Goal: Task Accomplishment & Management: Complete application form

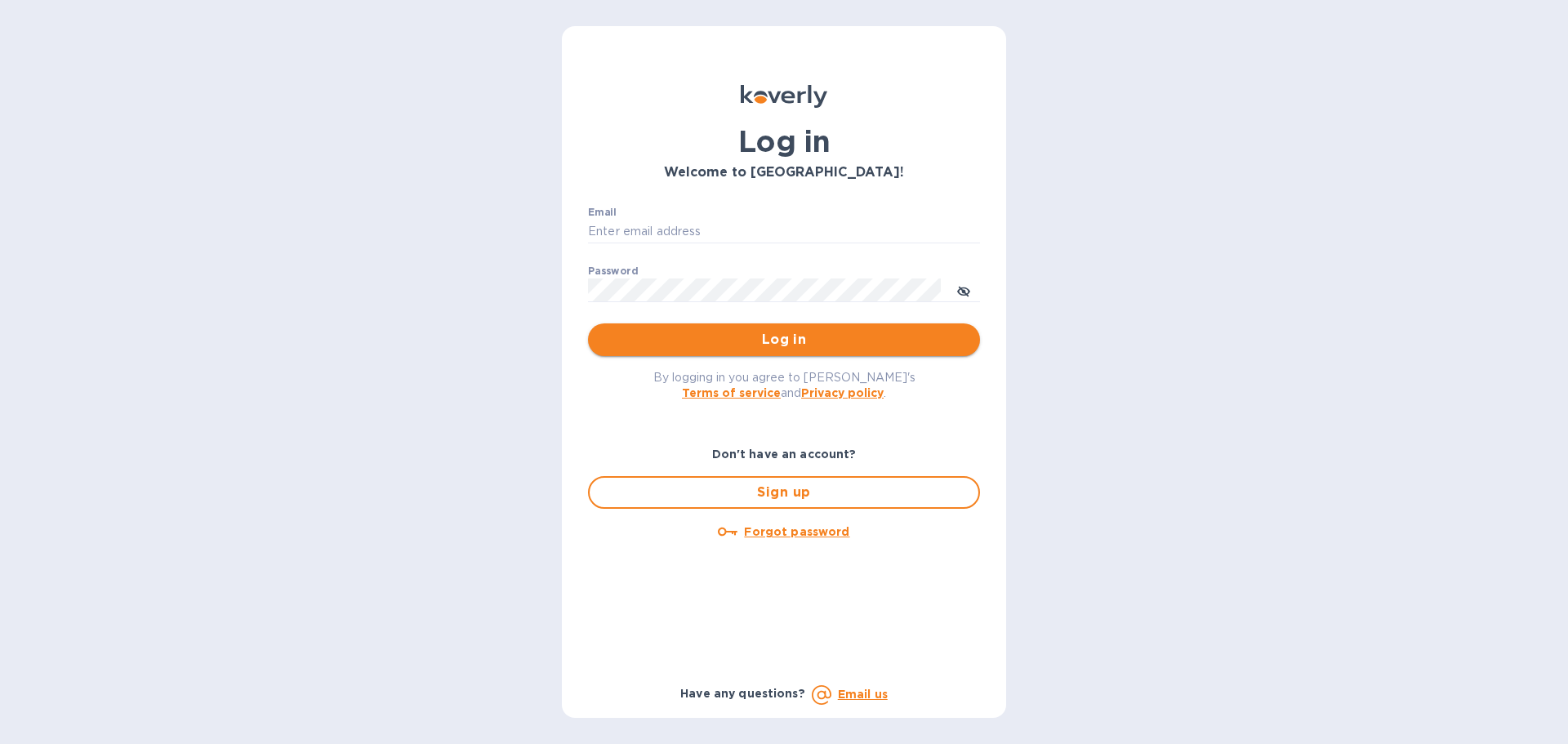
type input "[EMAIL_ADDRESS][DOMAIN_NAME]"
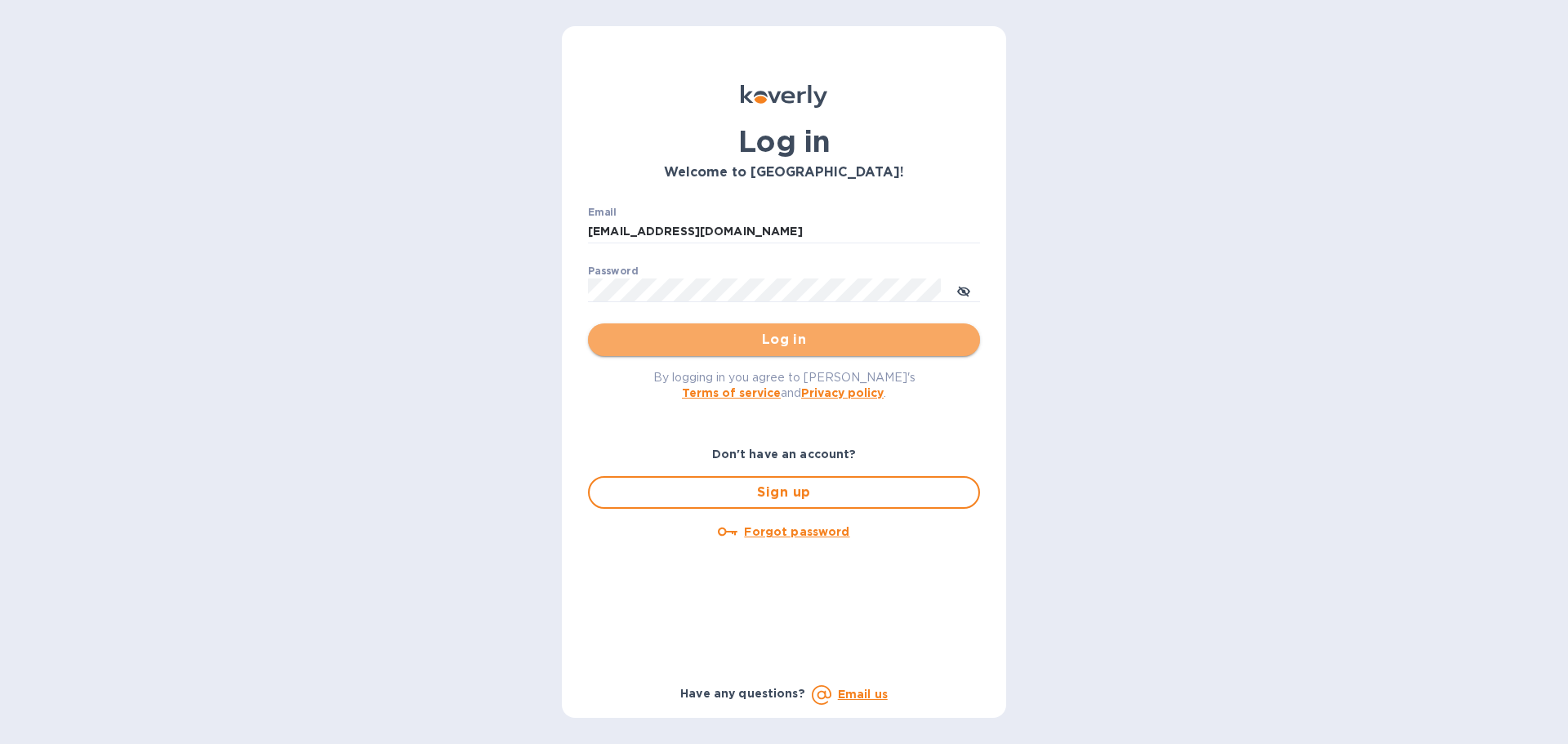
click at [687, 337] on span "Log in" at bounding box center [783, 339] width 366 height 20
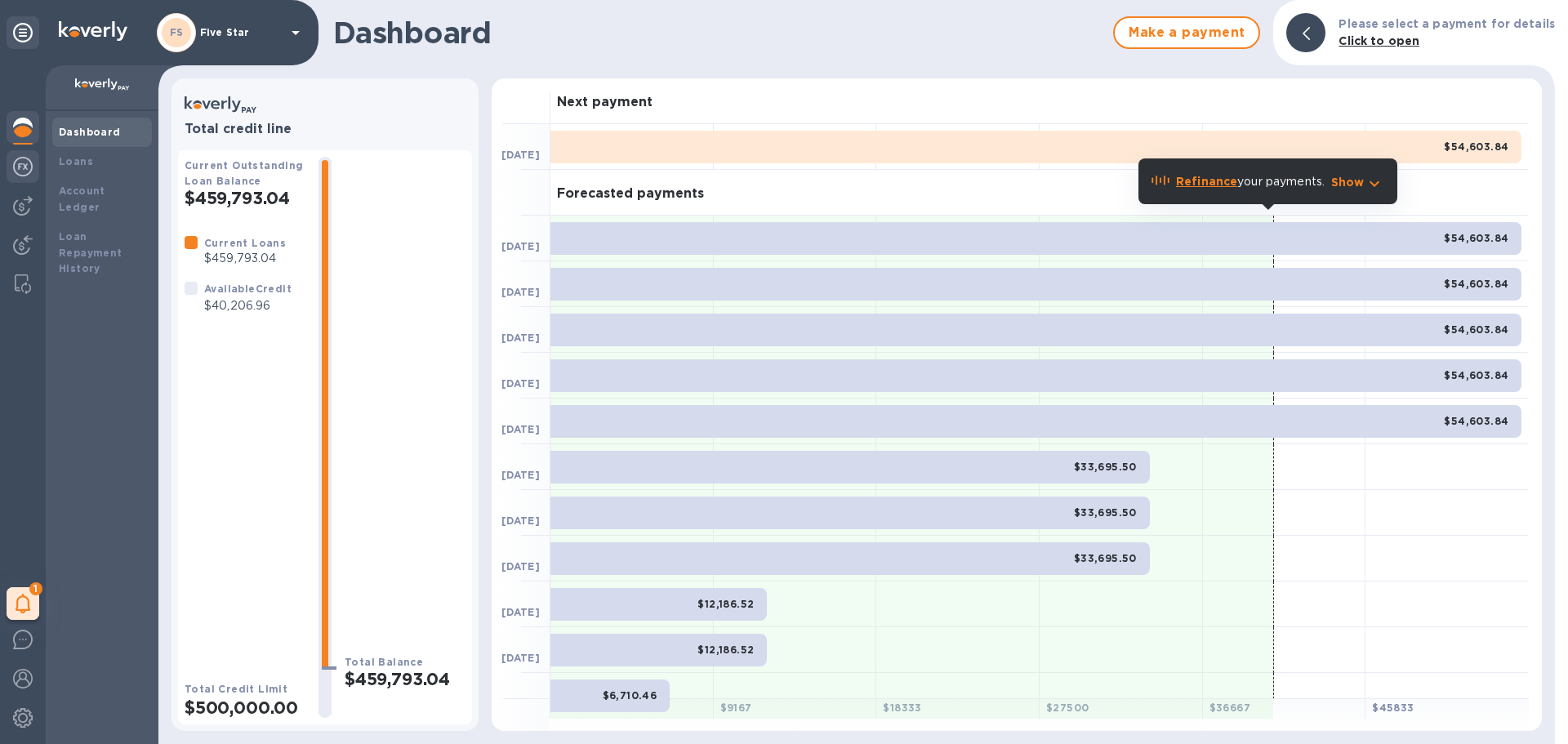
click at [22, 159] on img at bounding box center [23, 167] width 20 height 20
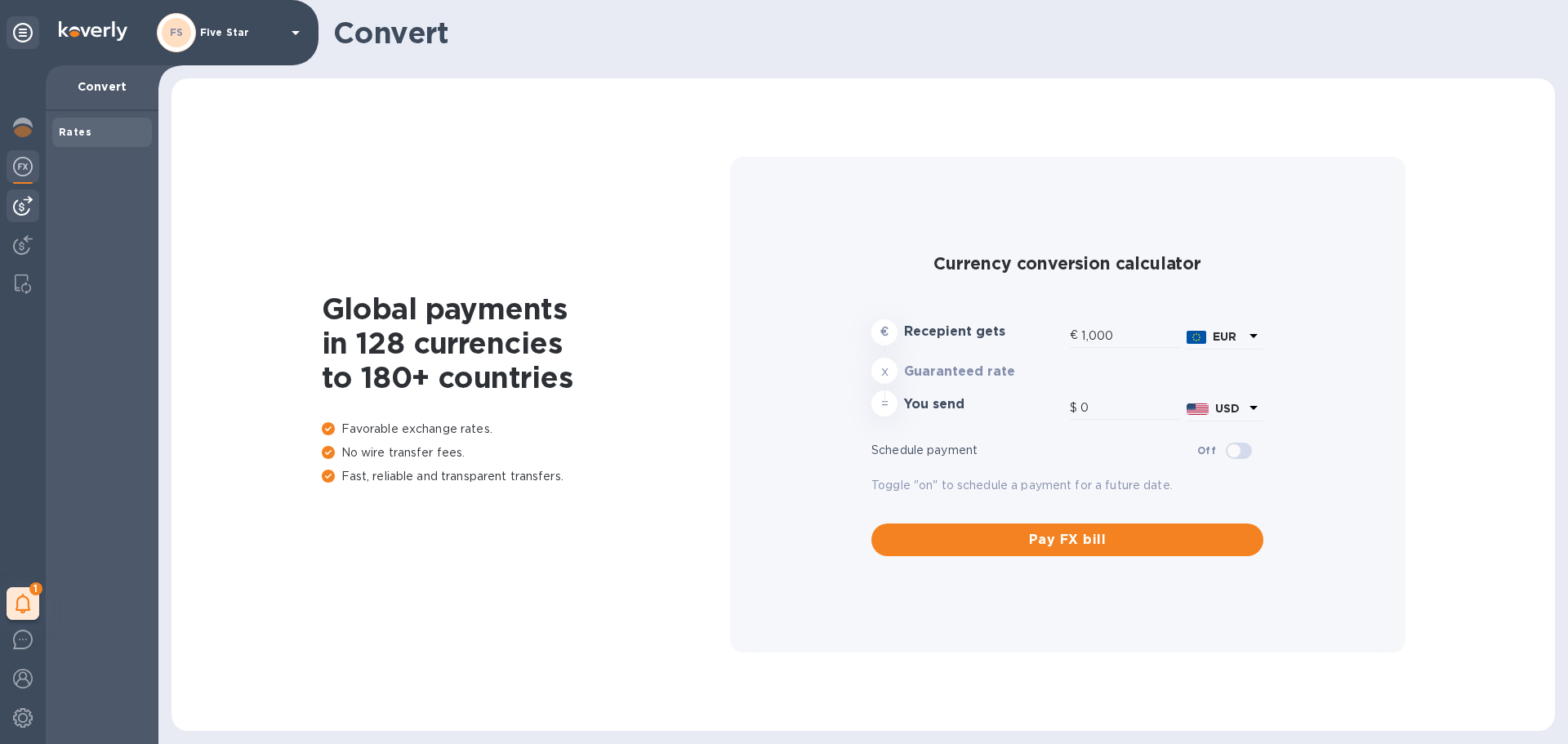
type input "1,173.55"
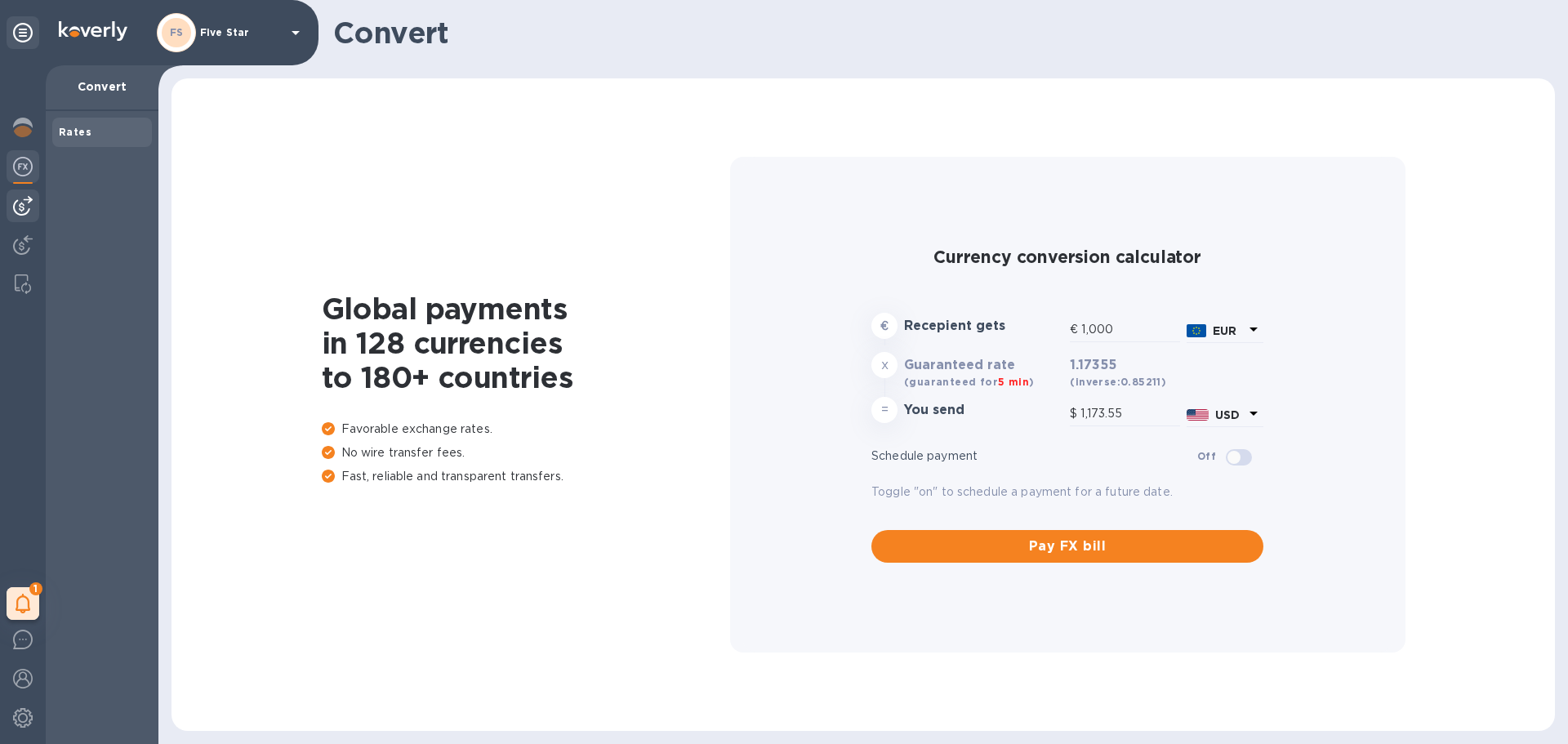
click at [30, 194] on div at bounding box center [22, 206] width 32 height 32
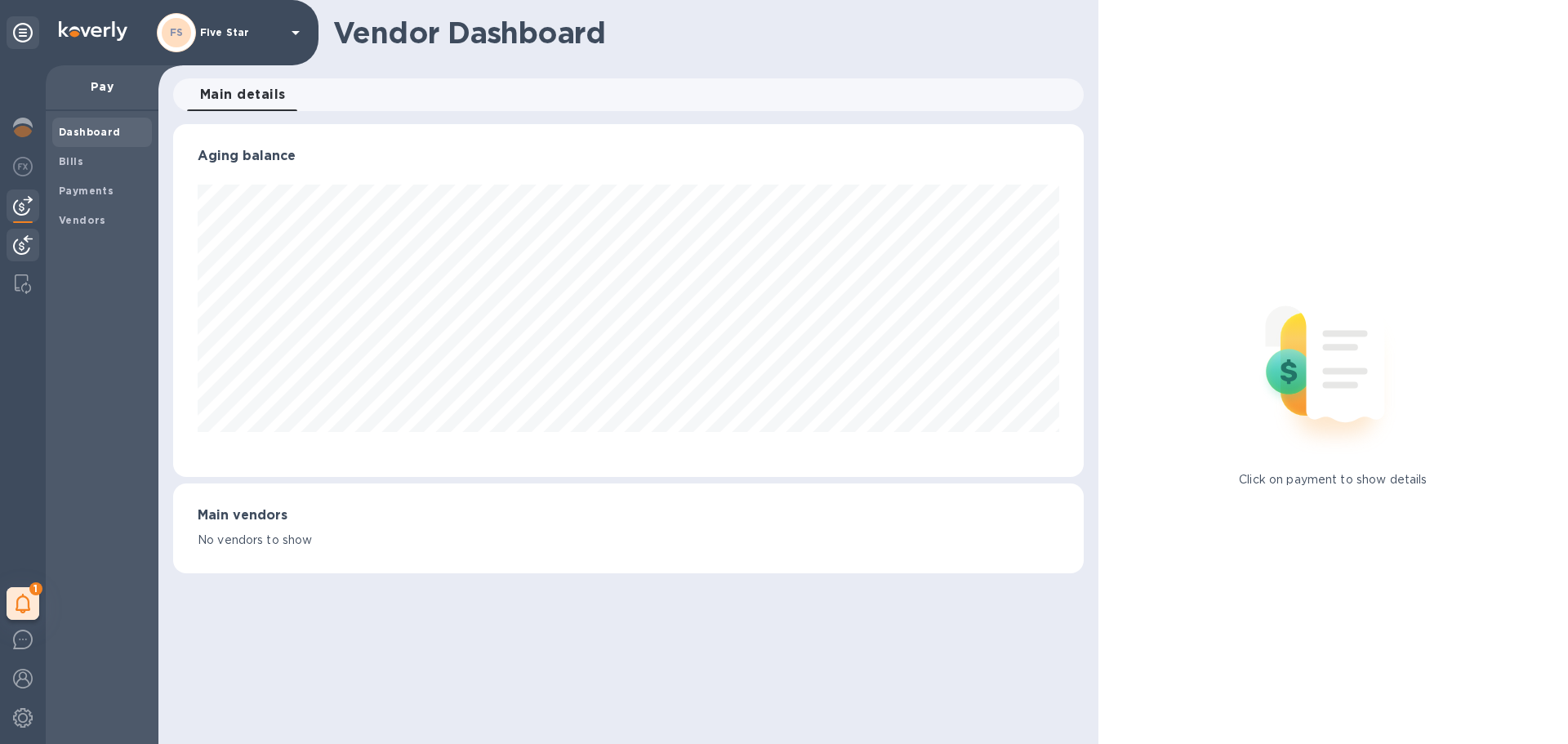
scroll to position [353, 910]
click at [27, 239] on img at bounding box center [23, 245] width 20 height 20
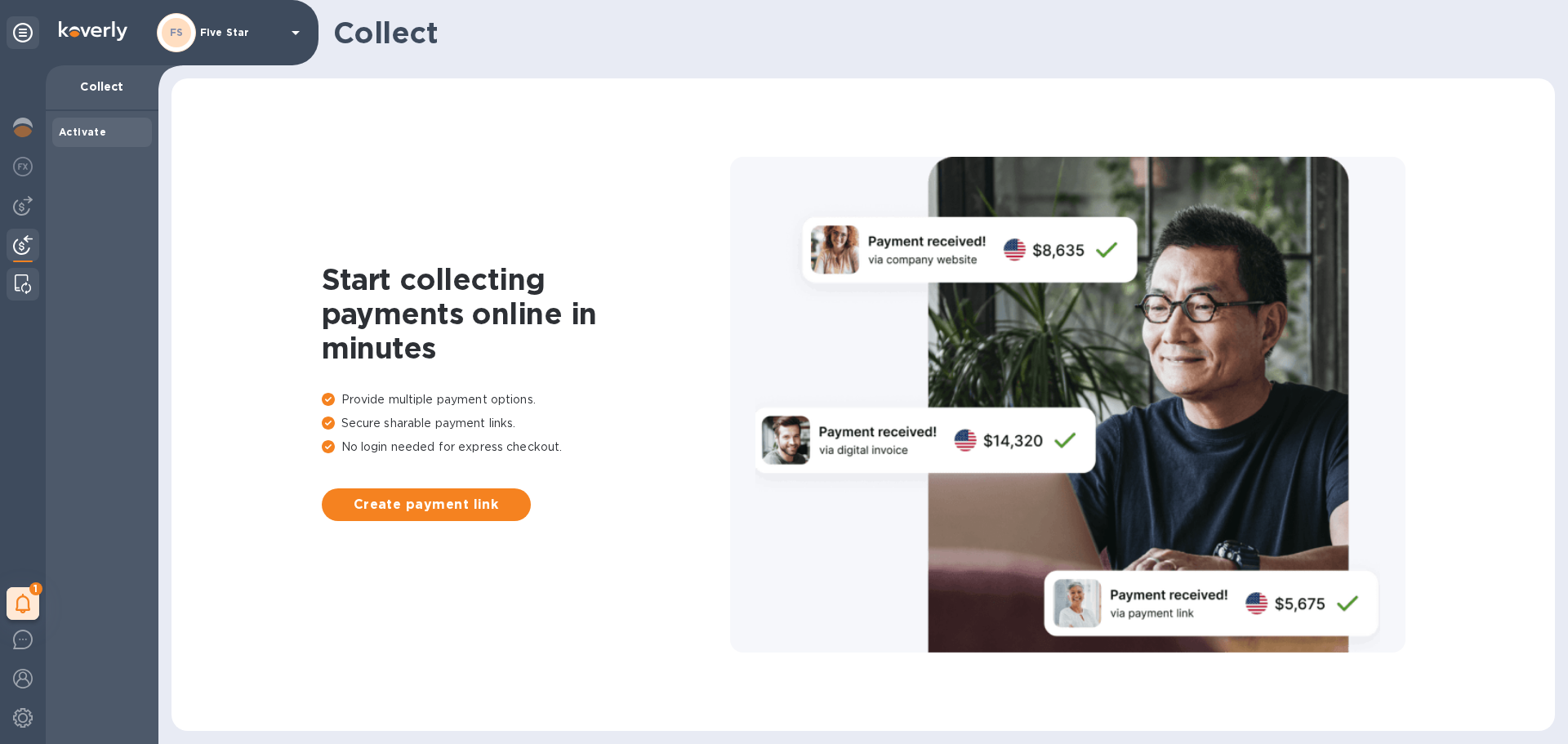
click at [22, 271] on div at bounding box center [22, 284] width 30 height 32
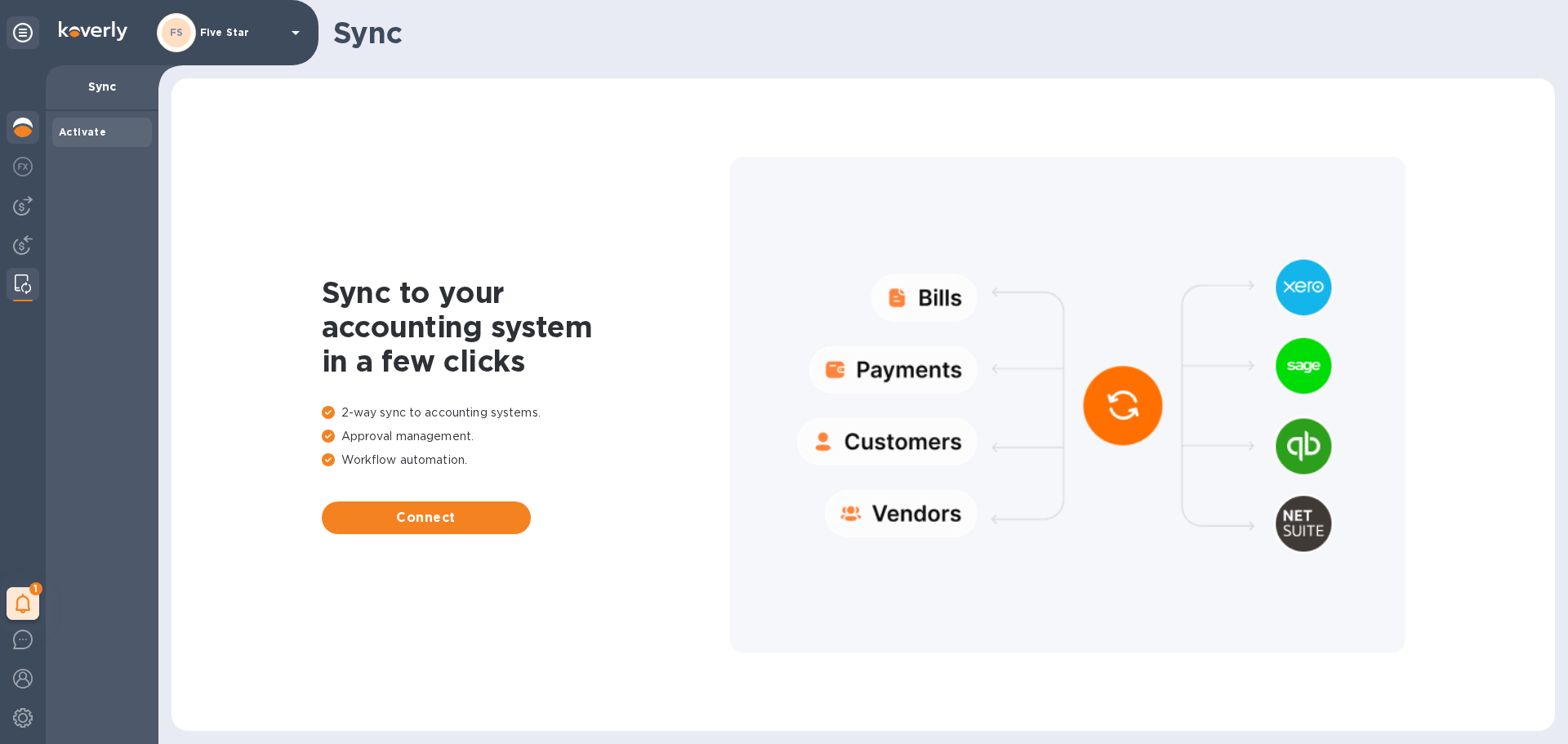
click at [12, 116] on div at bounding box center [22, 129] width 32 height 36
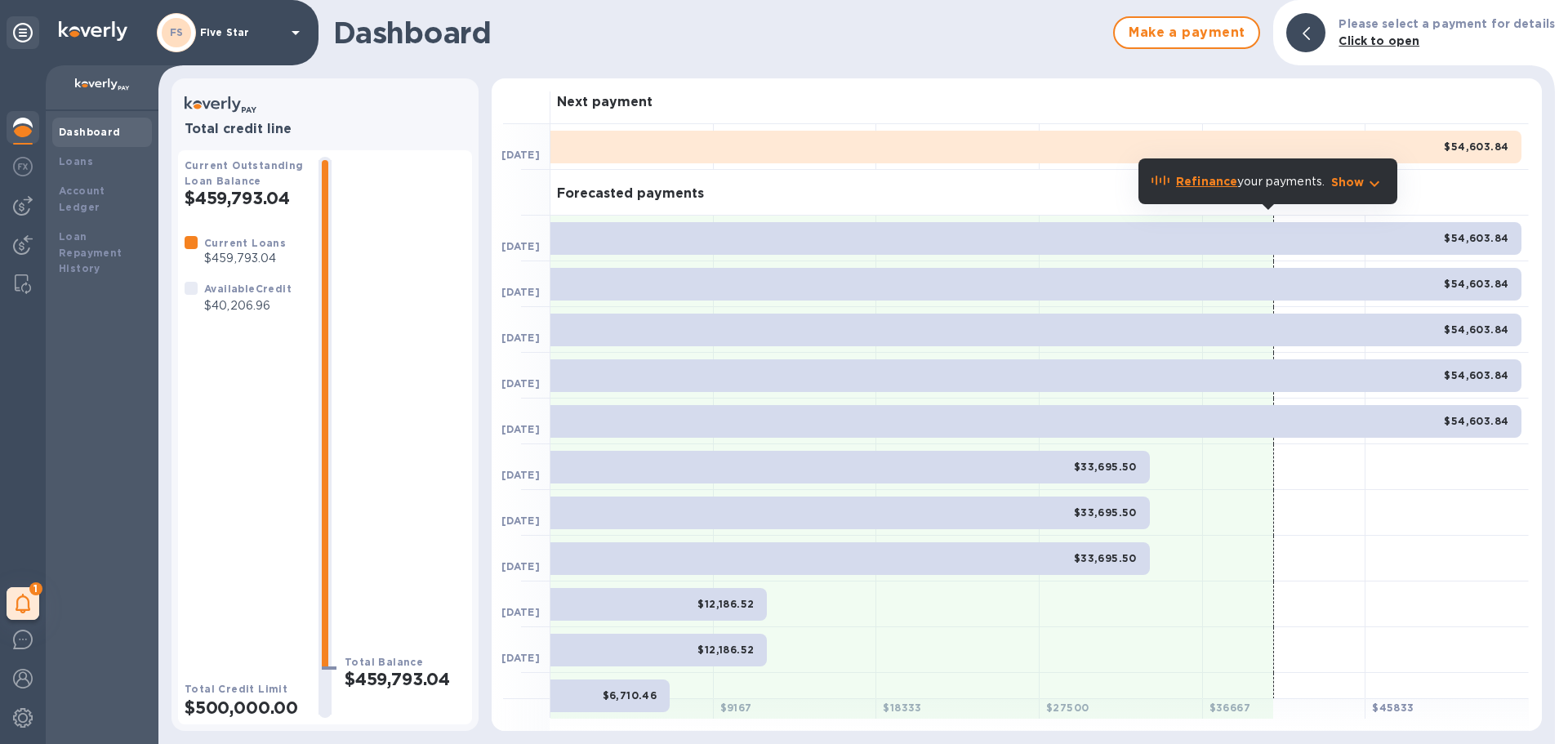
scroll to position [21, 0]
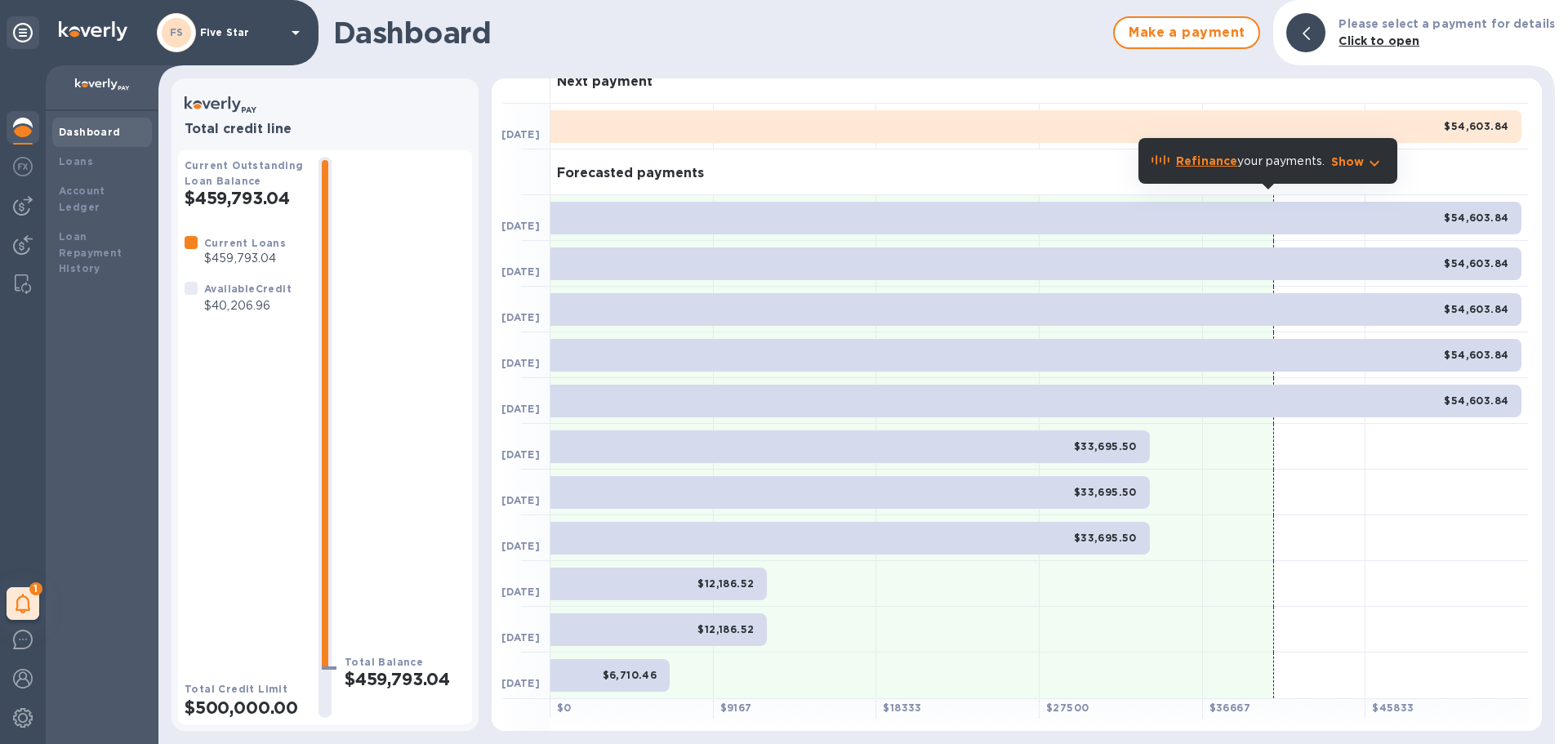
click at [1374, 41] on b "Click to open" at bounding box center [1379, 40] width 81 height 13
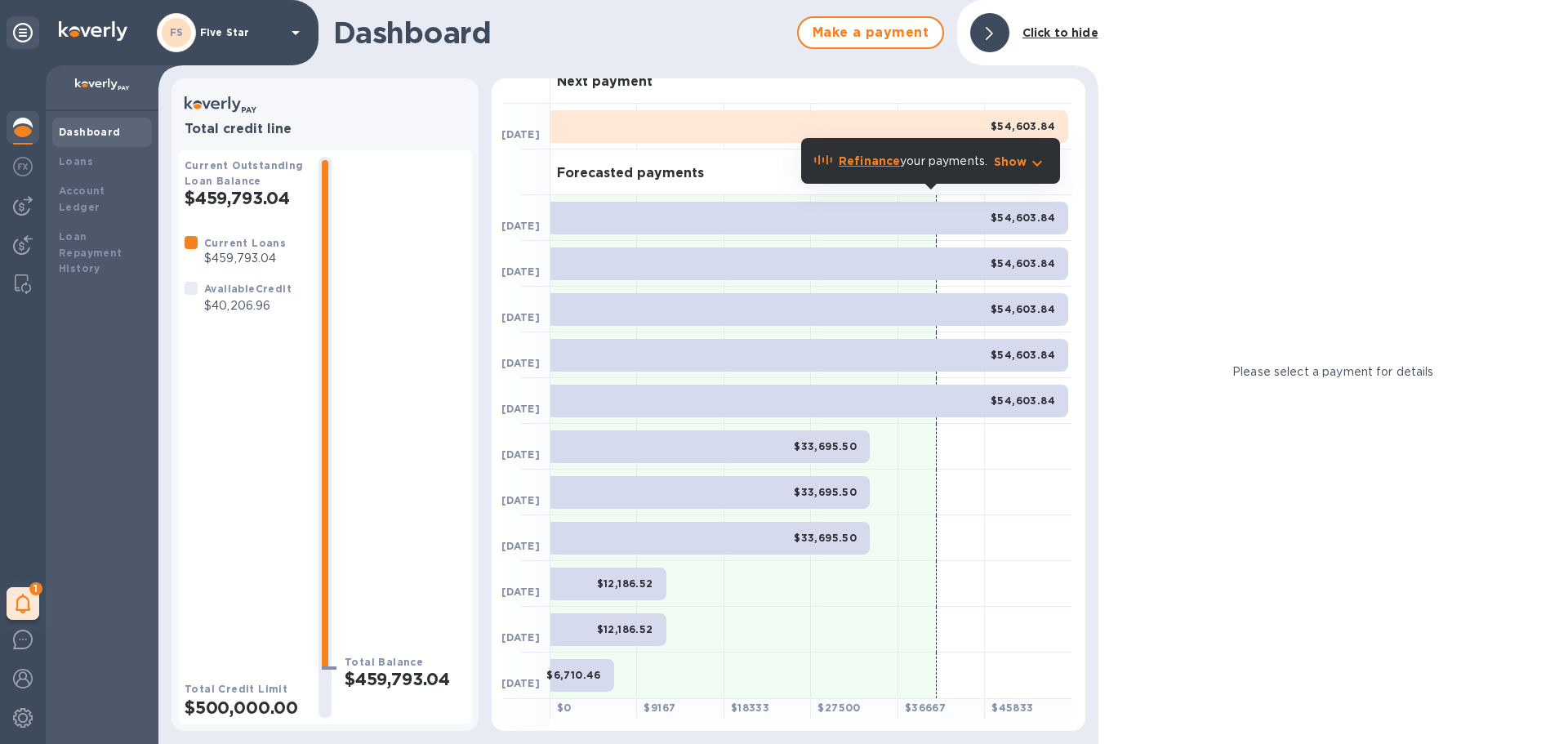
click at [993, 31] on span at bounding box center [990, 32] width 7 height 15
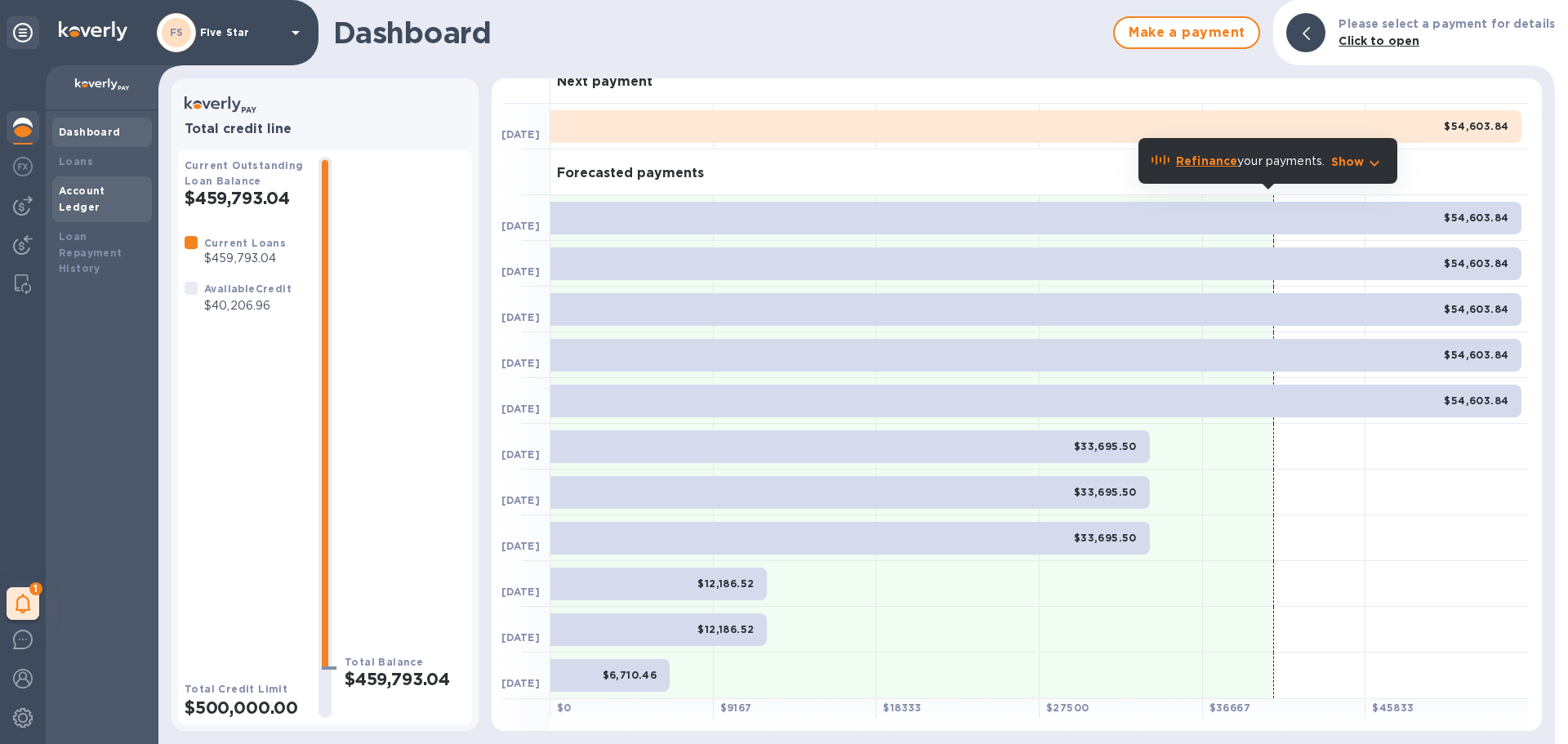
click at [79, 181] on div "Account Ledger" at bounding box center [101, 198] width 100 height 46
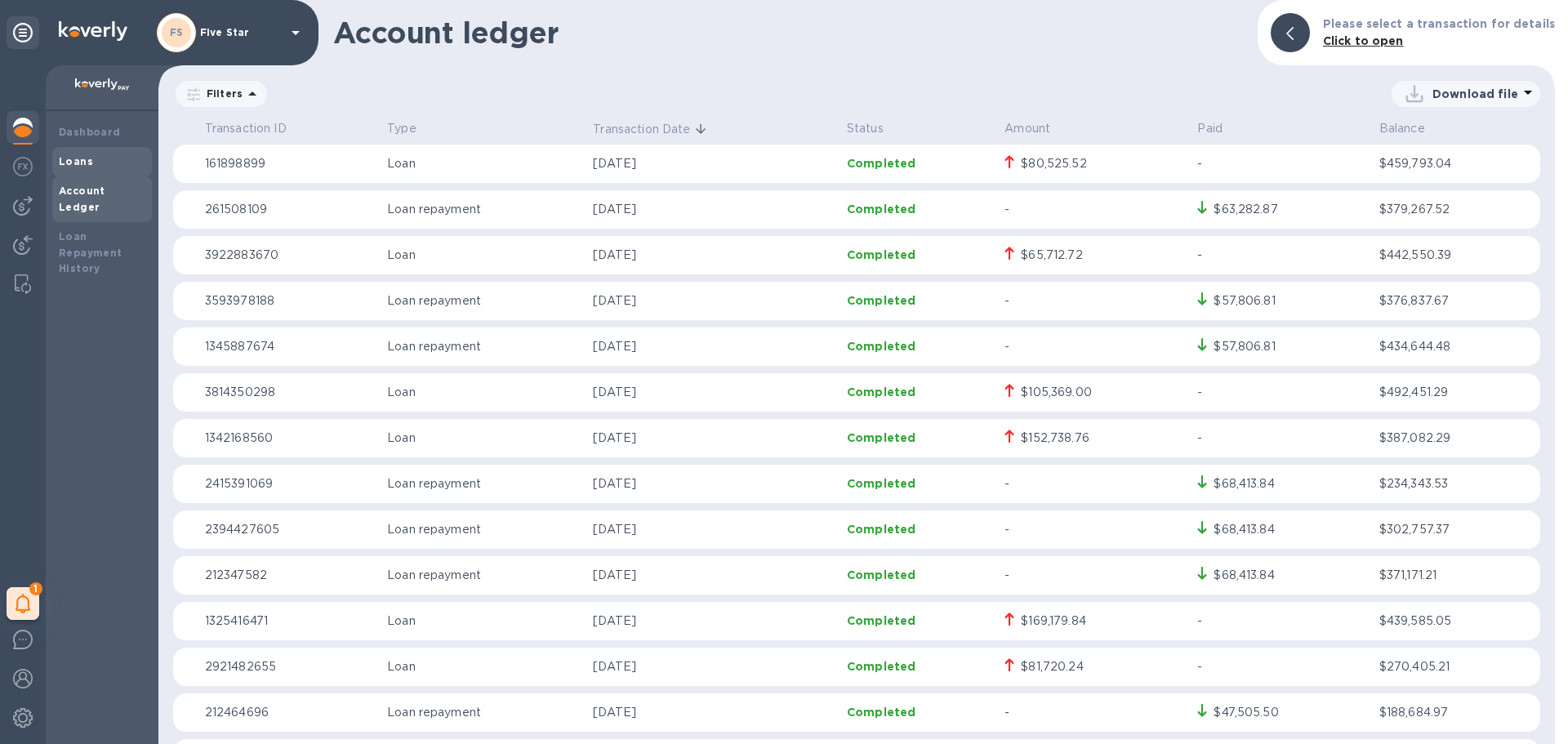
click at [95, 164] on div "Loans" at bounding box center [101, 162] width 86 height 16
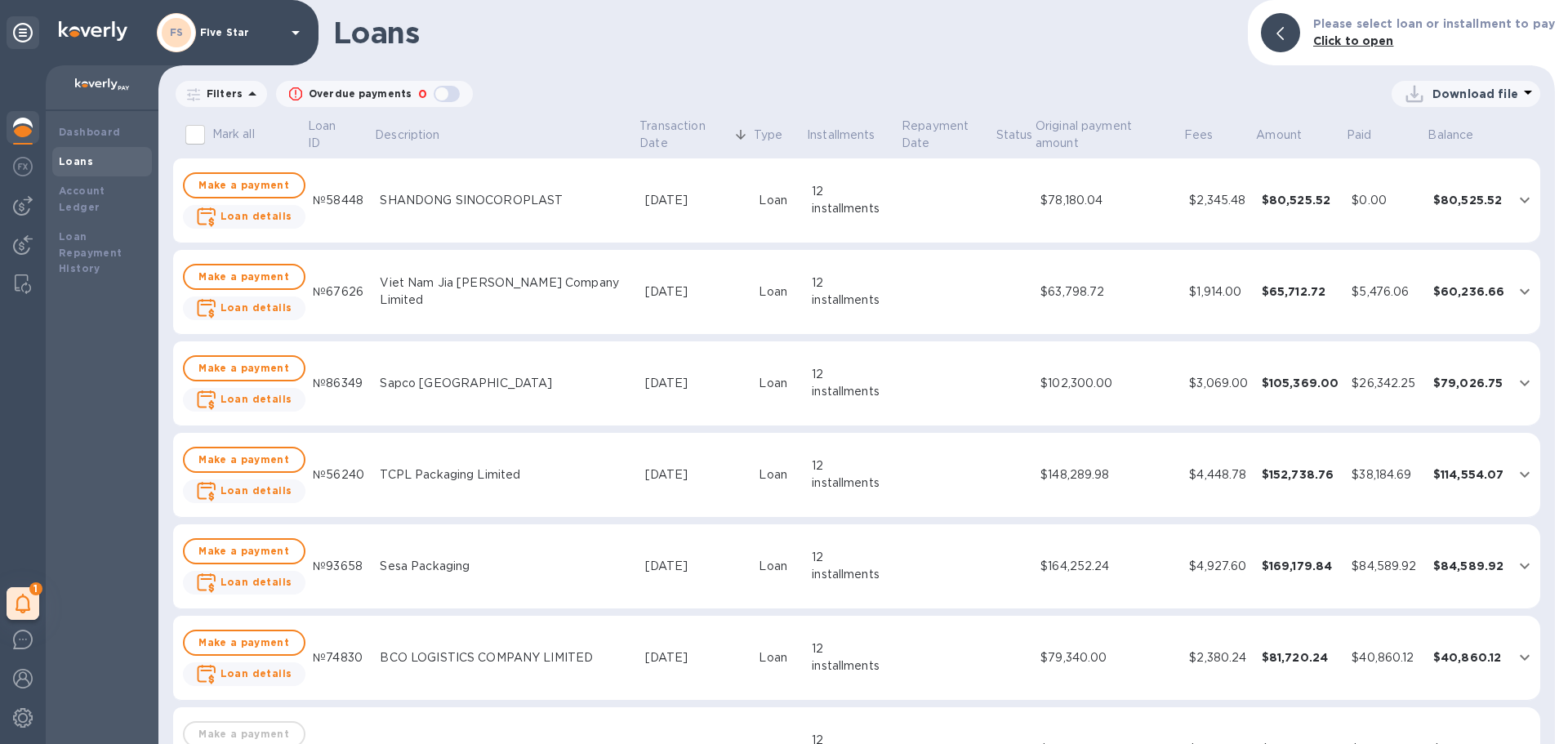
click at [22, 129] on img at bounding box center [23, 127] width 20 height 20
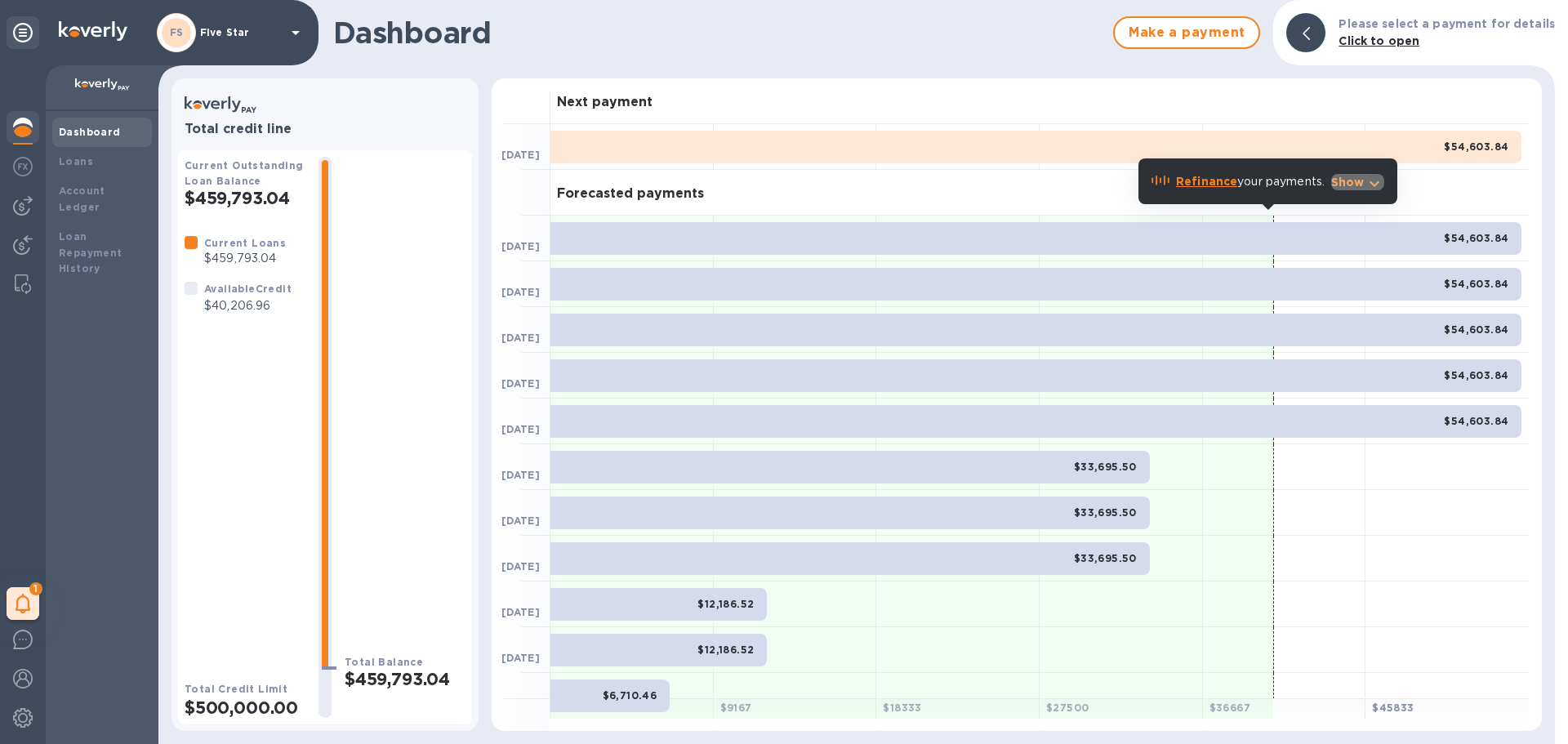
click at [1350, 182] on p "Show" at bounding box center [1348, 182] width 33 height 16
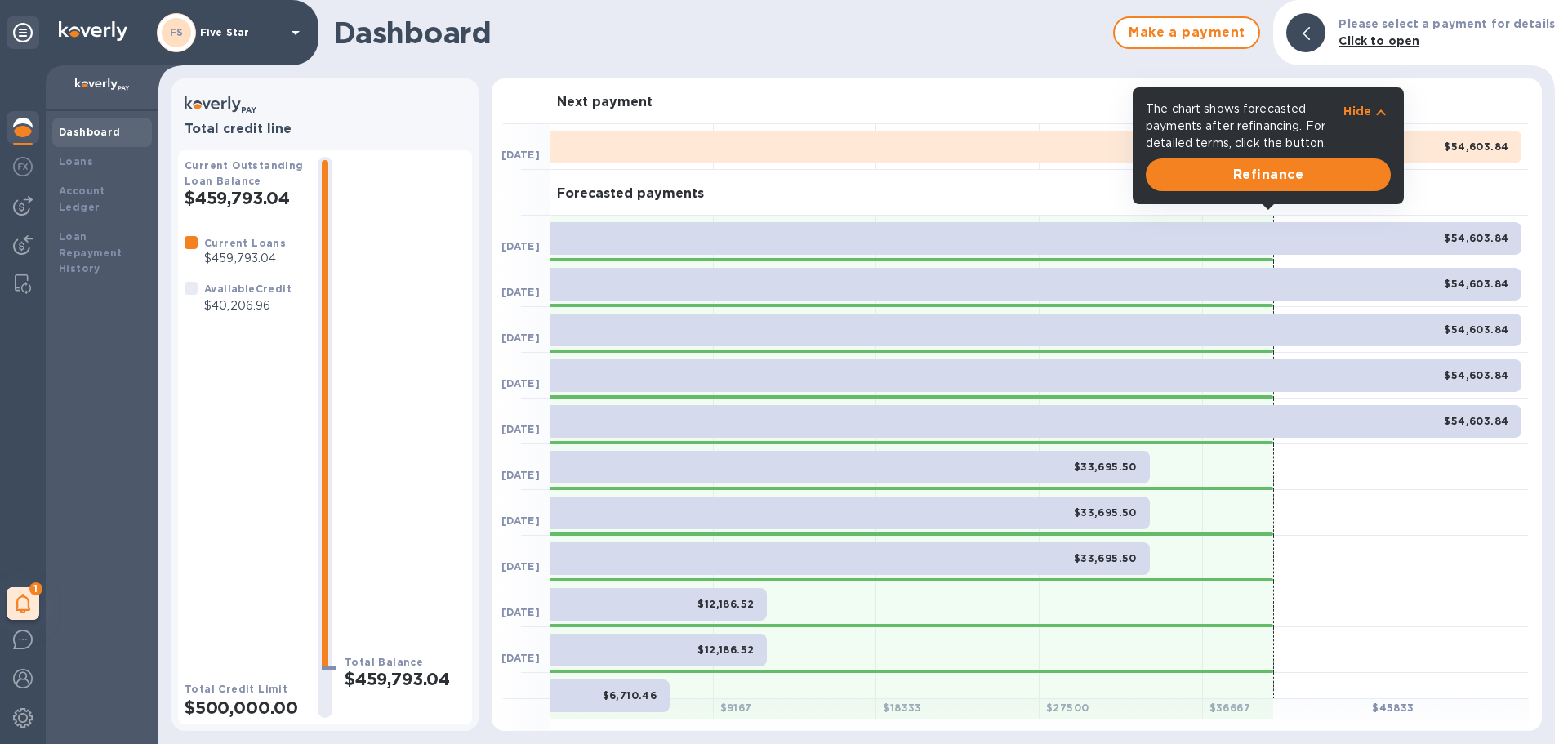
click at [1366, 102] on div "Hide" at bounding box center [1367, 126] width 48 height 51
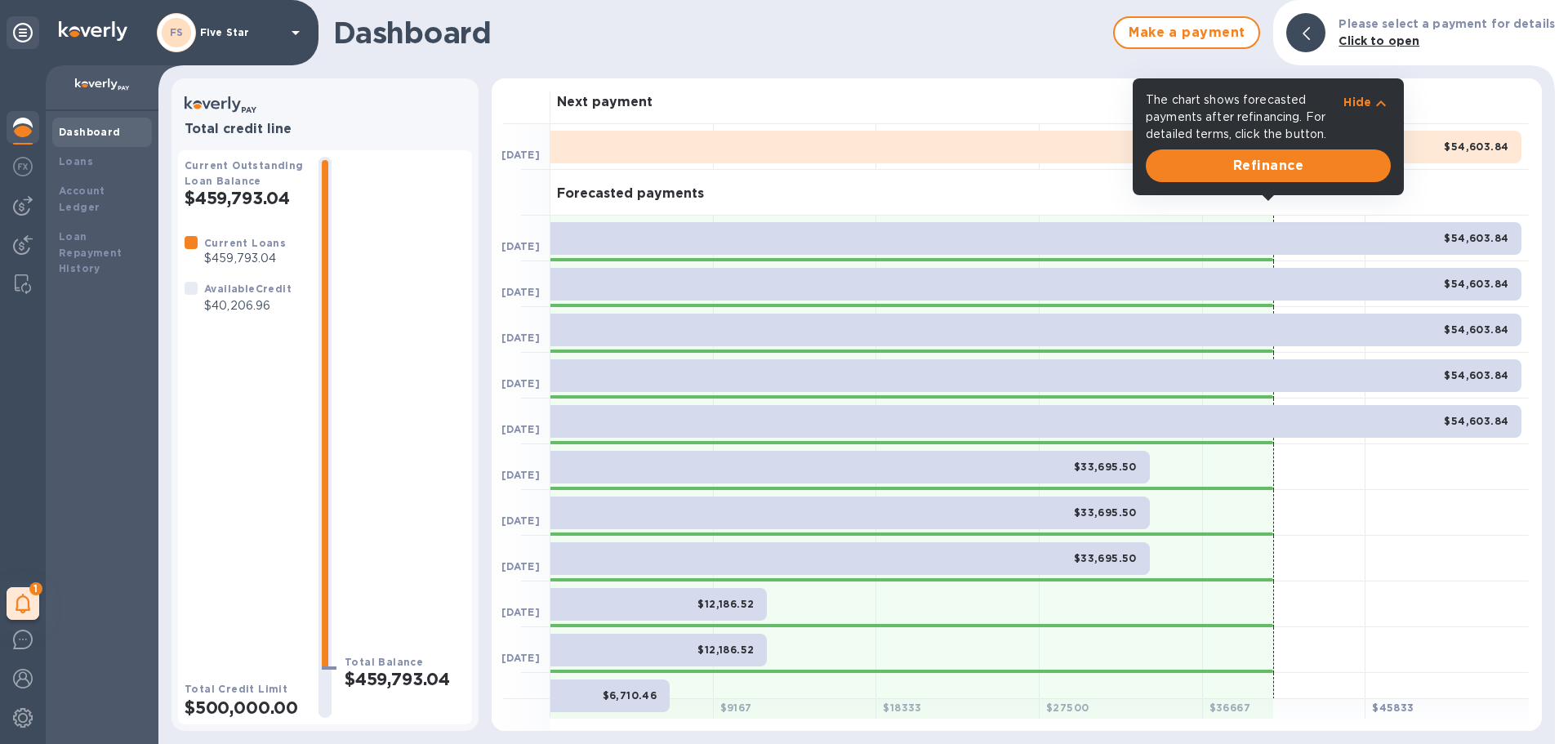
scroll to position [21, 0]
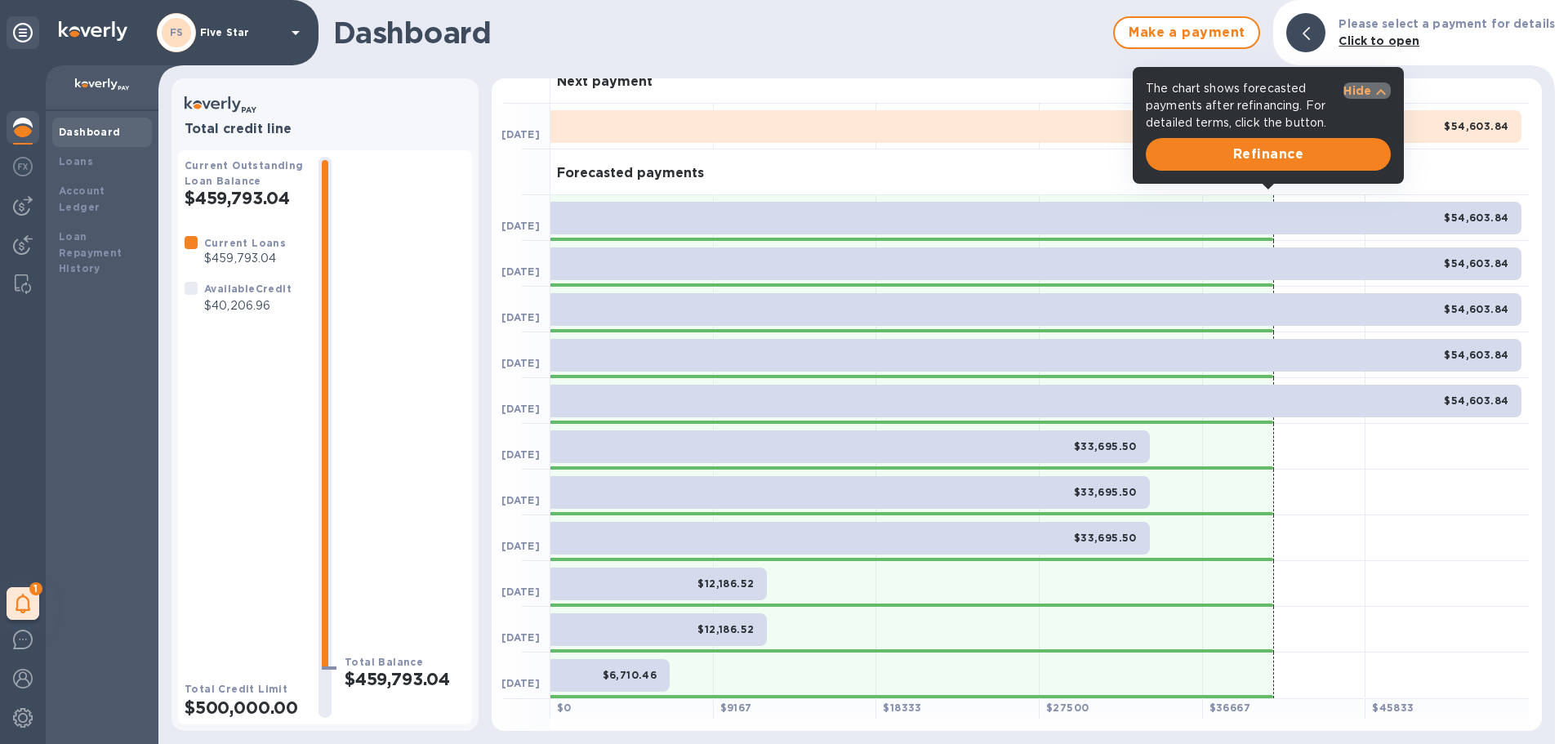
click at [1362, 88] on p "Hide" at bounding box center [1357, 91] width 28 height 16
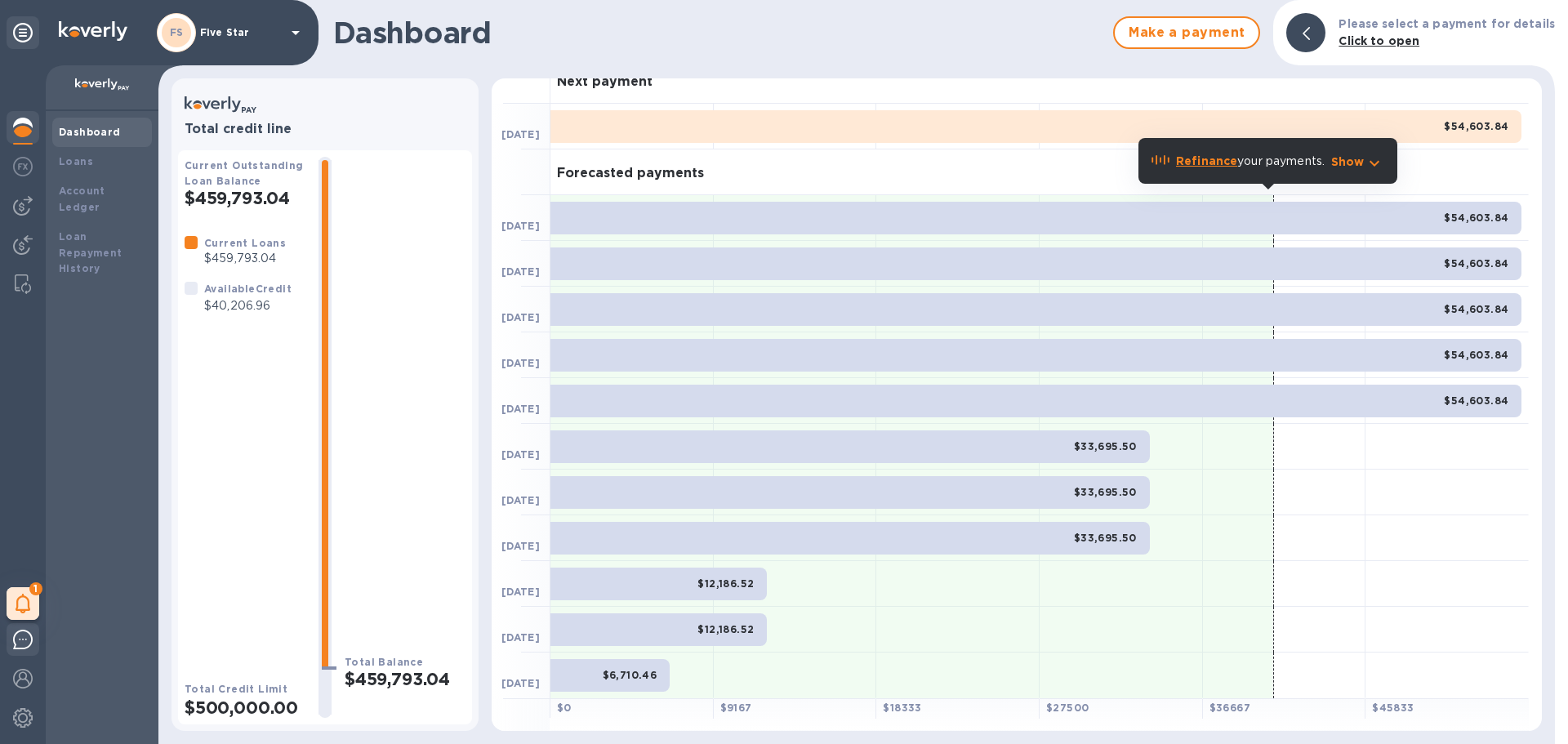
click at [13, 633] on div at bounding box center [22, 642] width 32 height 39
click at [26, 682] on img at bounding box center [23, 678] width 20 height 20
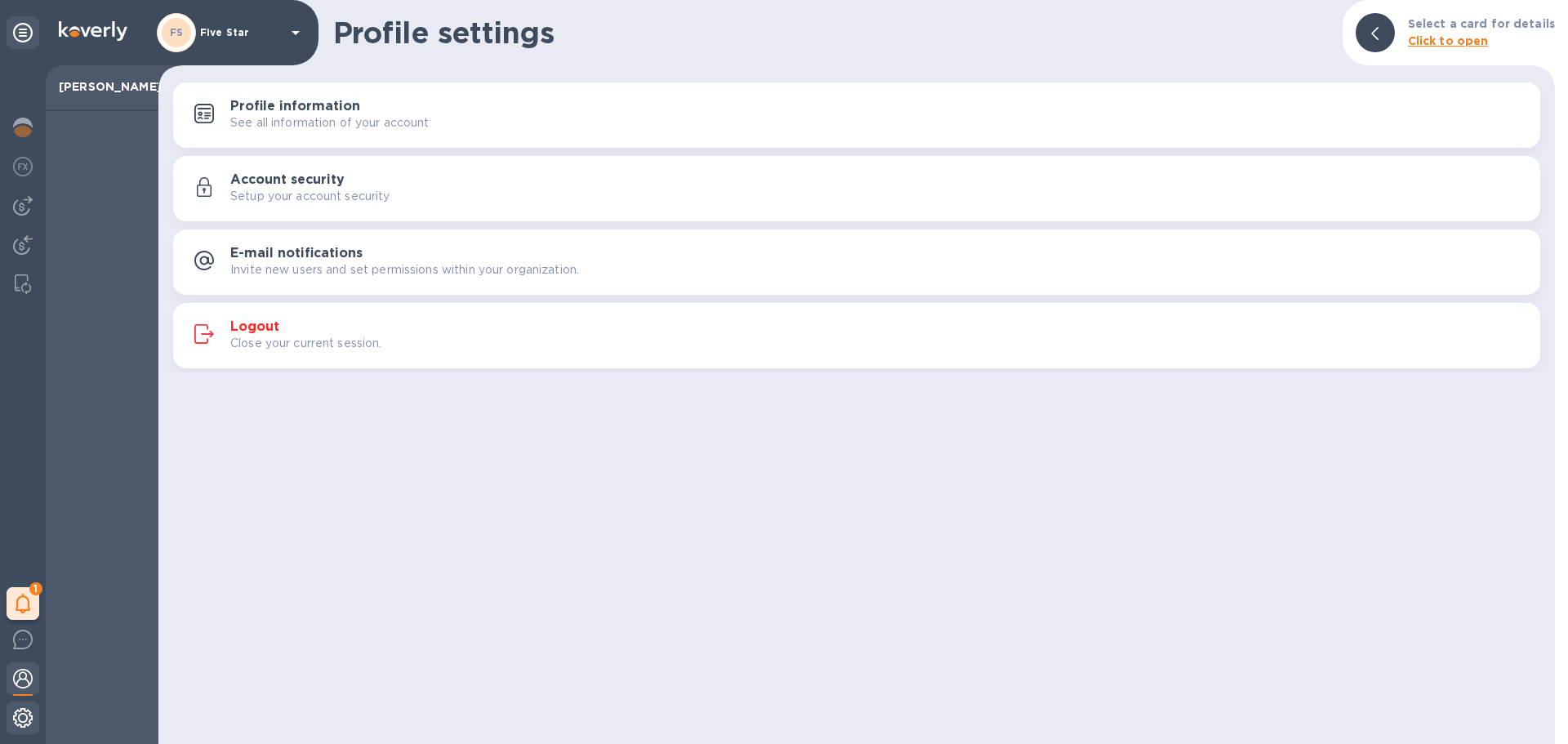
click at [27, 718] on img at bounding box center [23, 718] width 20 height 20
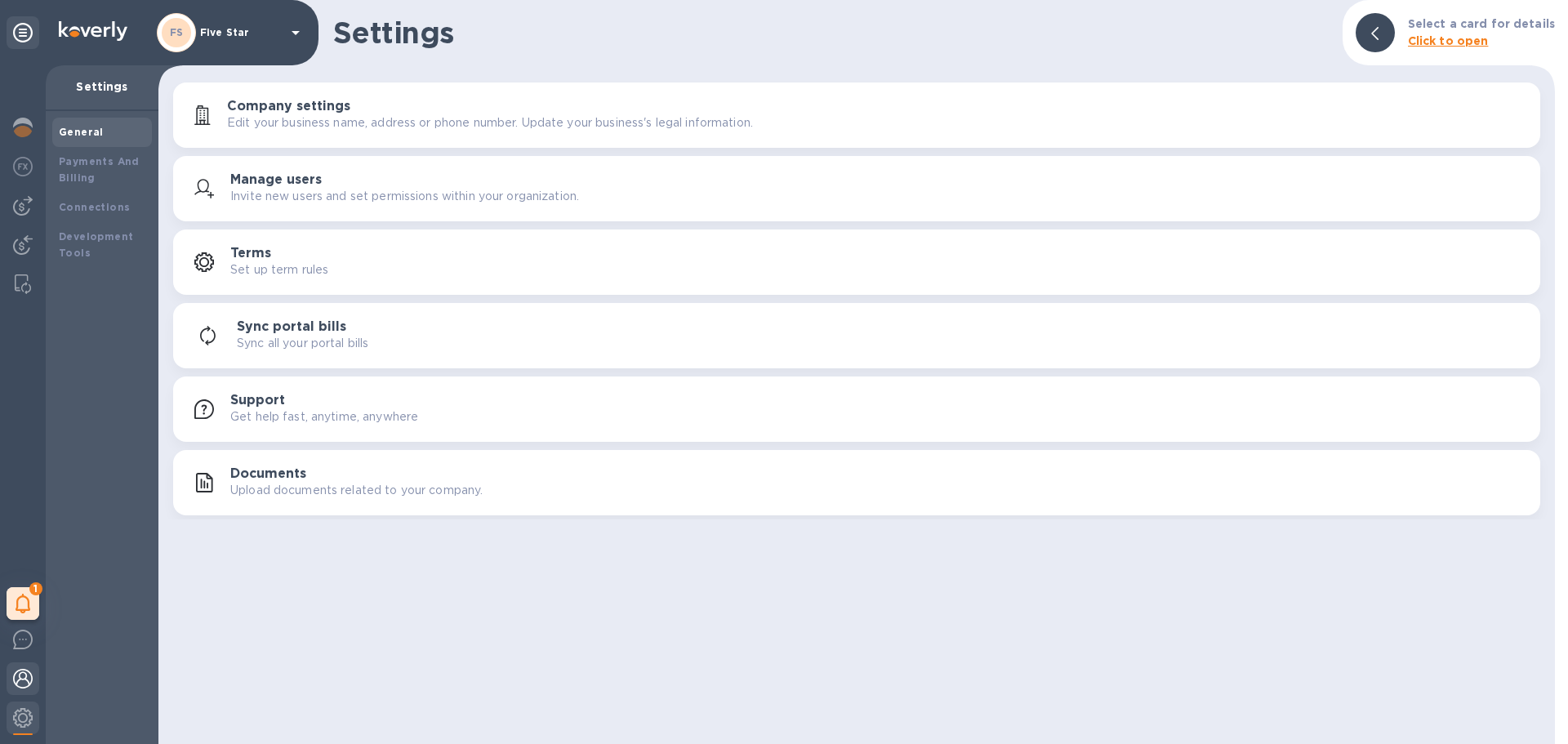
click at [23, 681] on img at bounding box center [23, 678] width 20 height 20
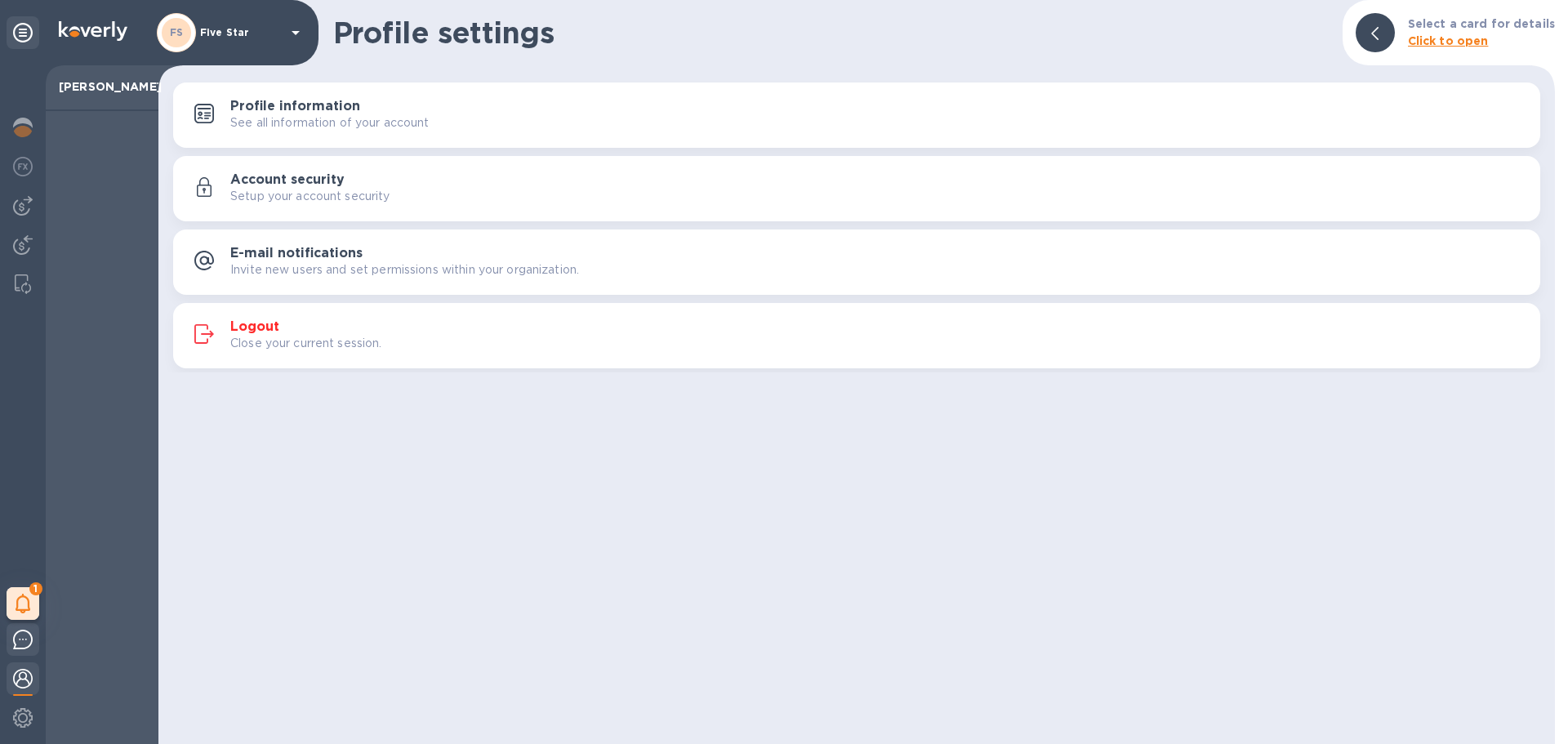
click at [32, 639] on div at bounding box center [22, 642] width 32 height 39
click at [32, 603] on div "1" at bounding box center [22, 603] width 32 height 32
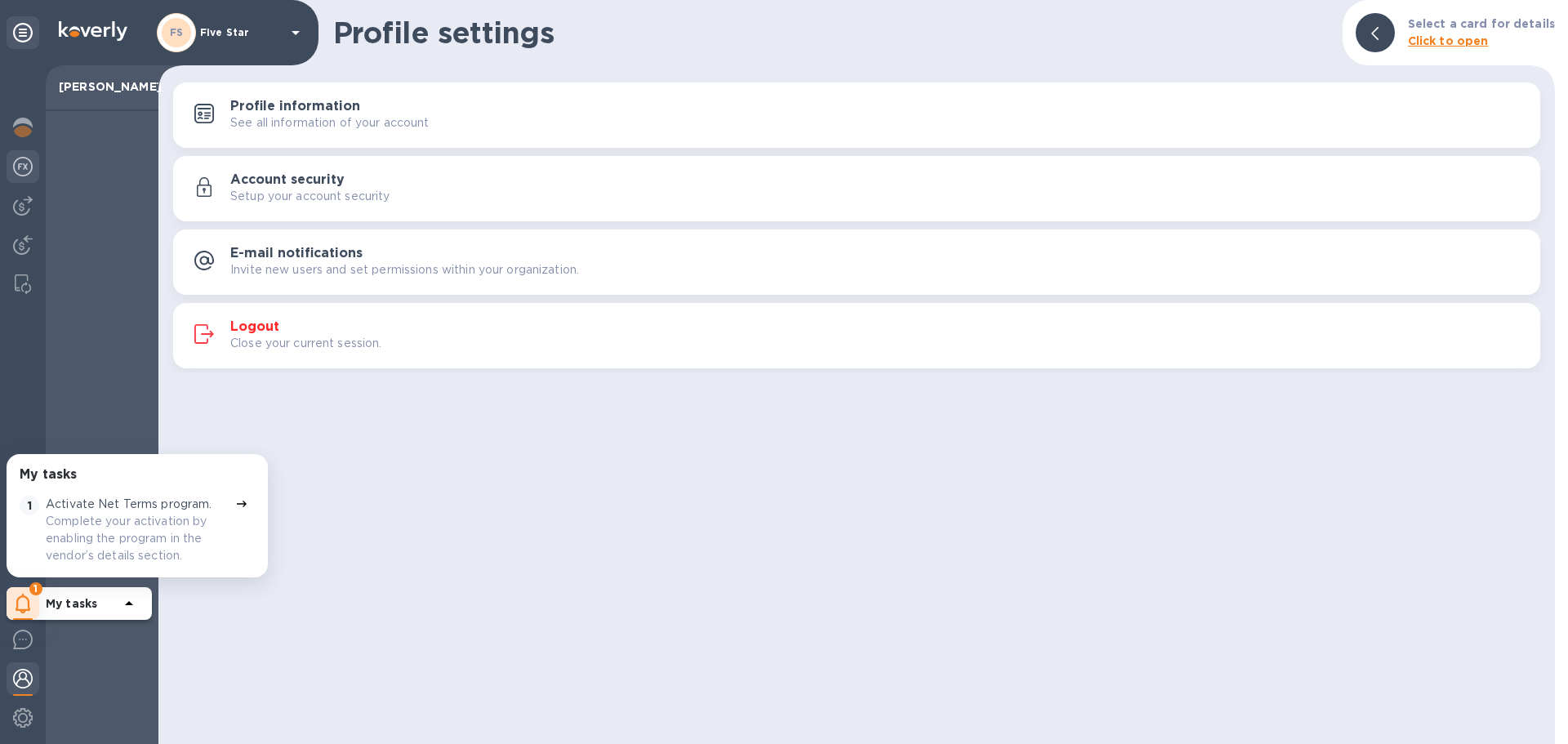
click at [21, 171] on img at bounding box center [23, 167] width 20 height 20
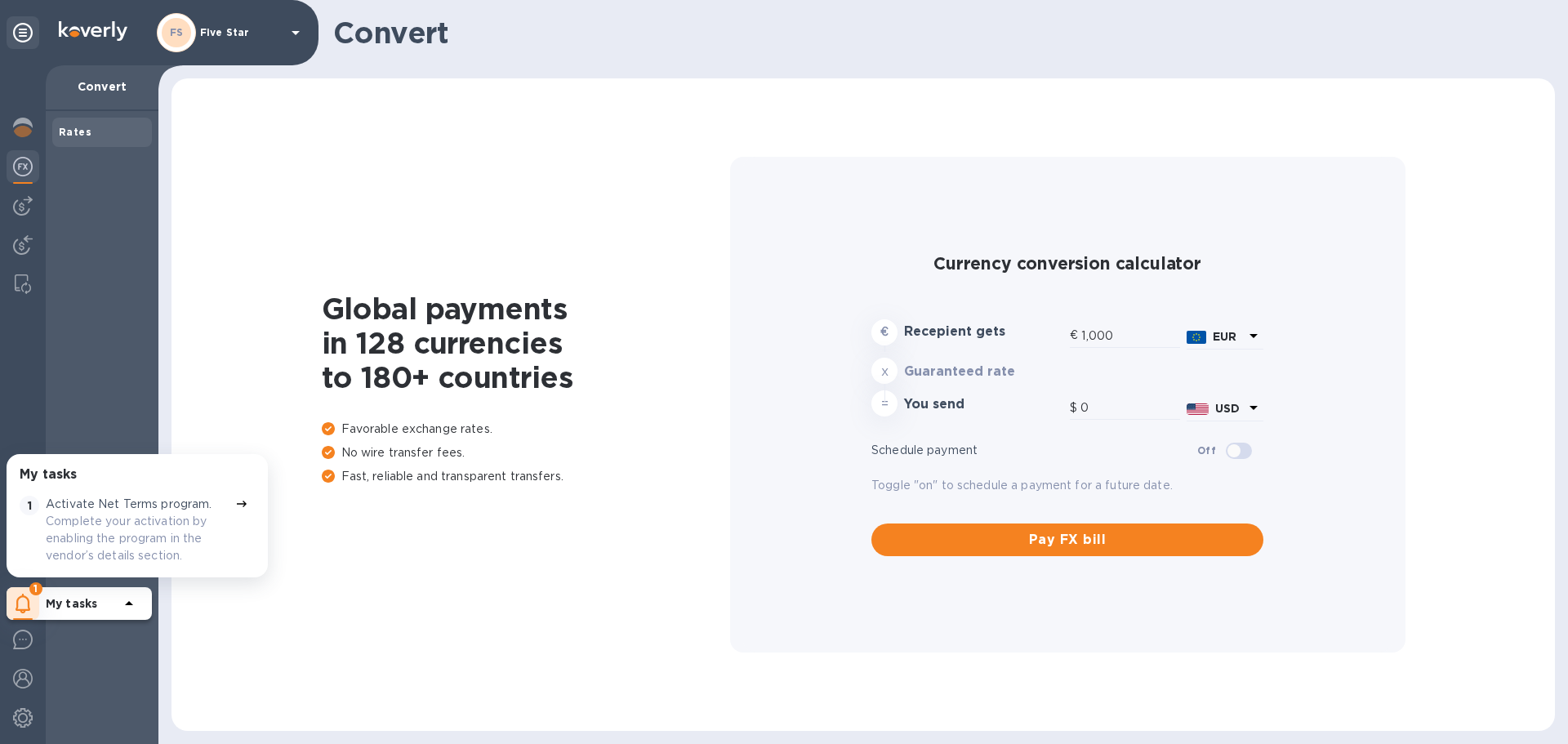
type input "1,173.55"
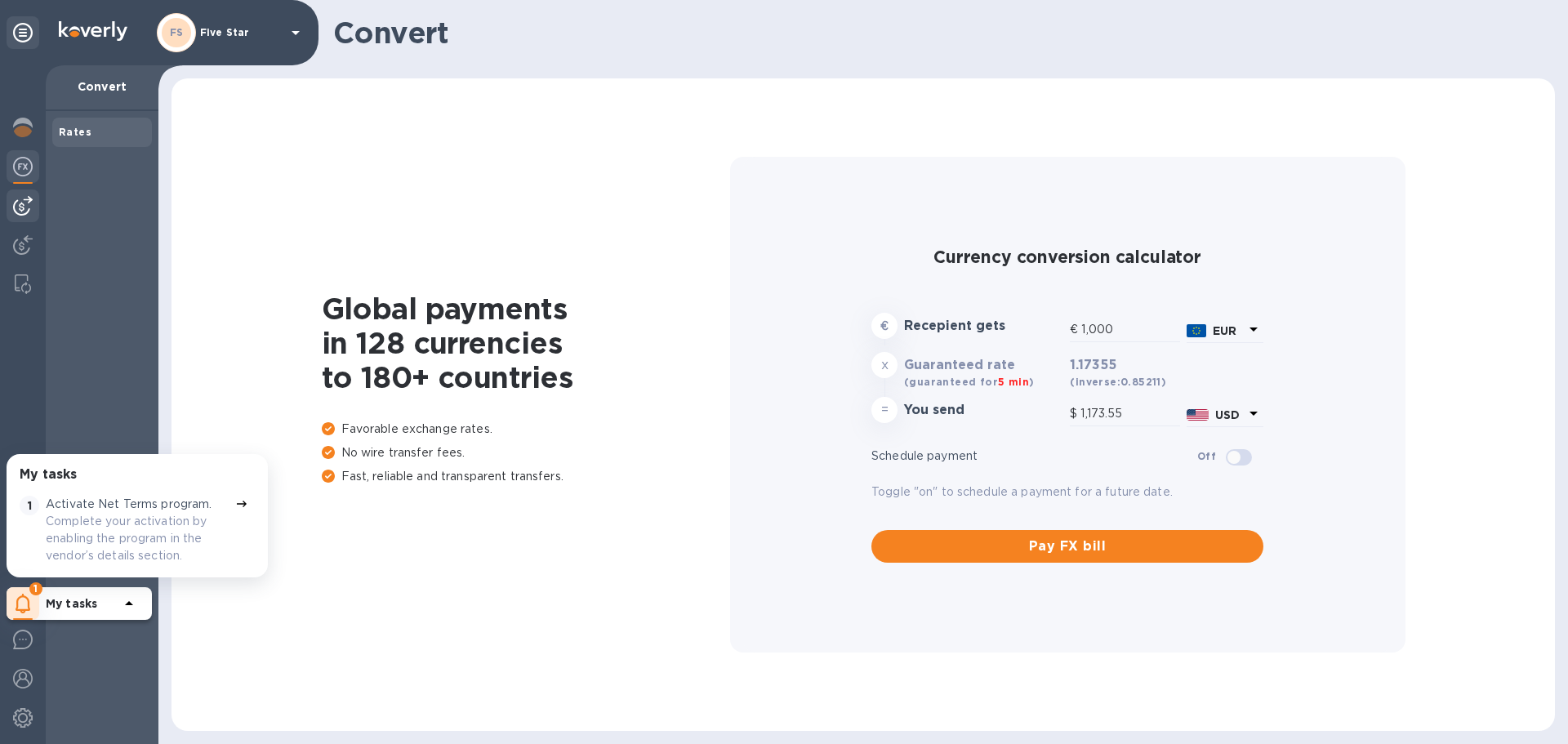
click at [22, 206] on img at bounding box center [23, 206] width 20 height 20
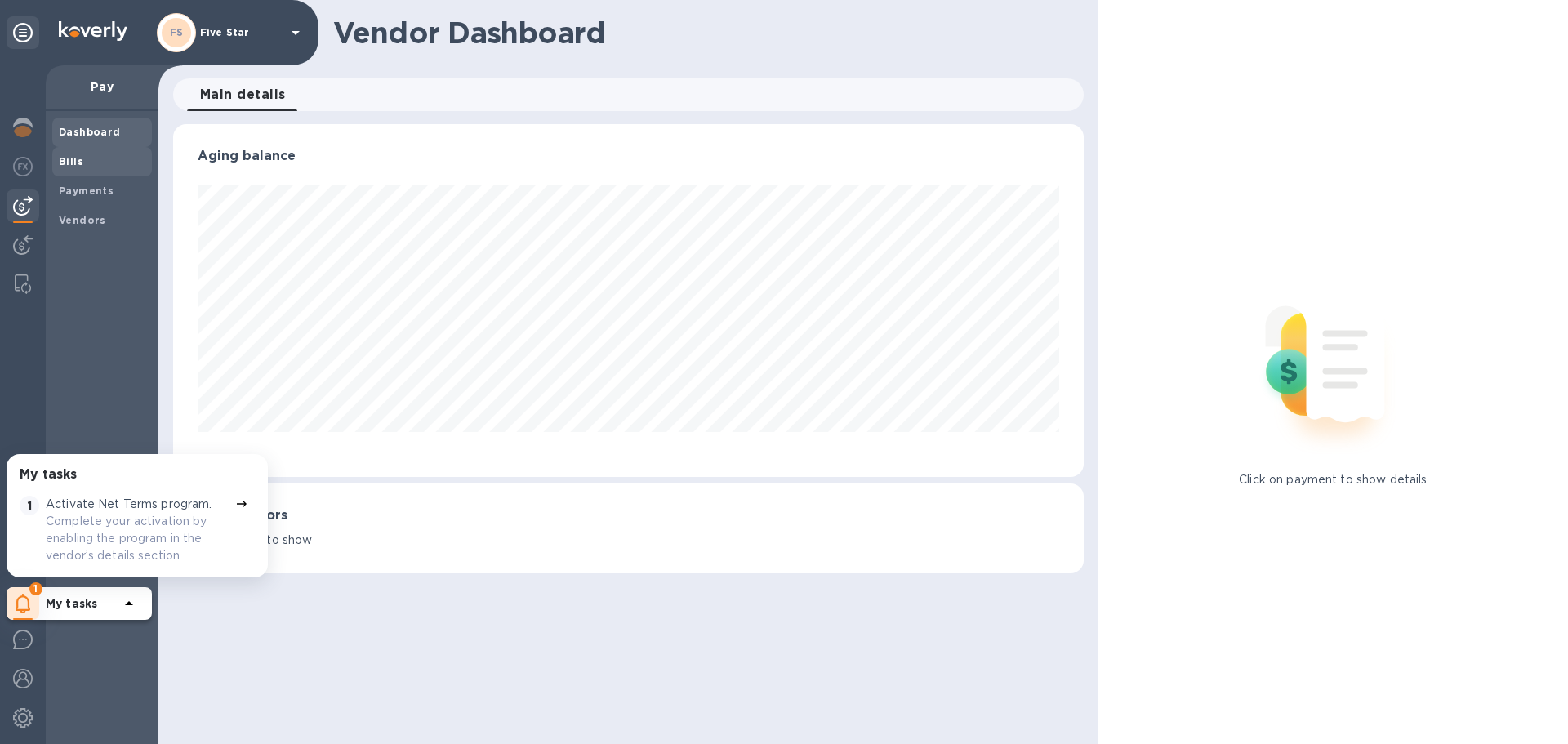
scroll to position [353, 910]
click at [77, 214] on b "Vendors" at bounding box center [82, 220] width 48 height 13
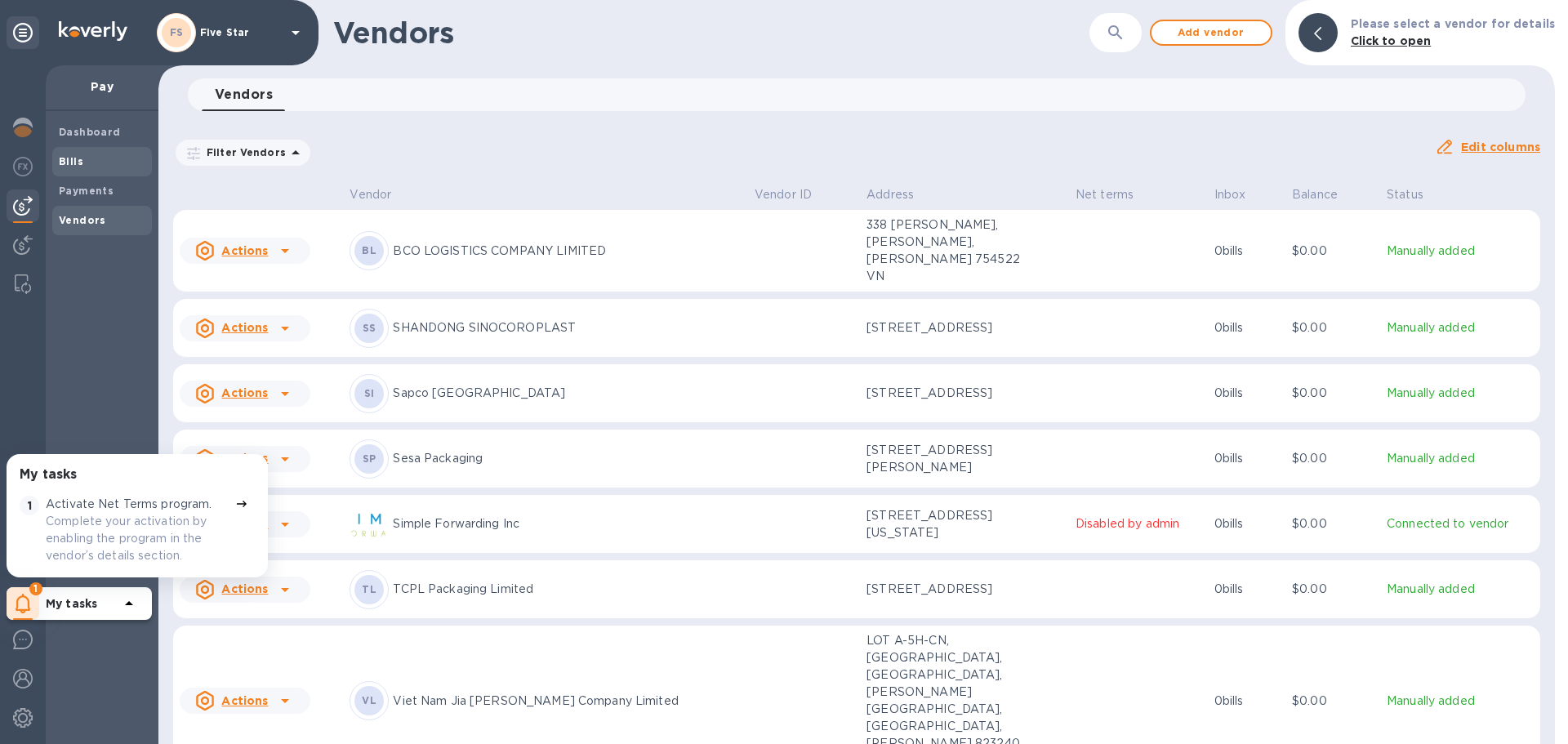
click at [93, 162] on span "Bills" at bounding box center [101, 162] width 86 height 16
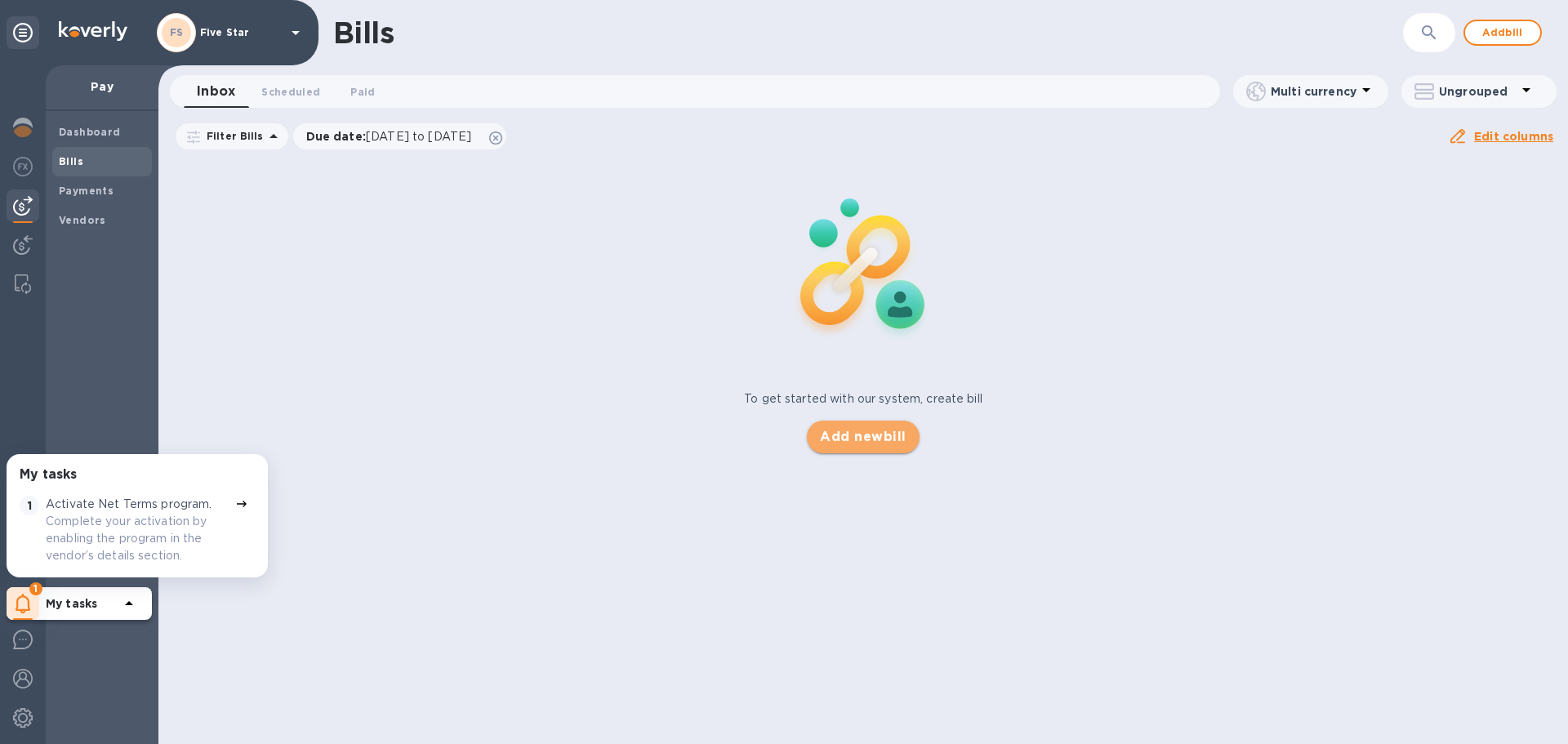
click at [899, 442] on span "Add new bill" at bounding box center [863, 437] width 86 height 20
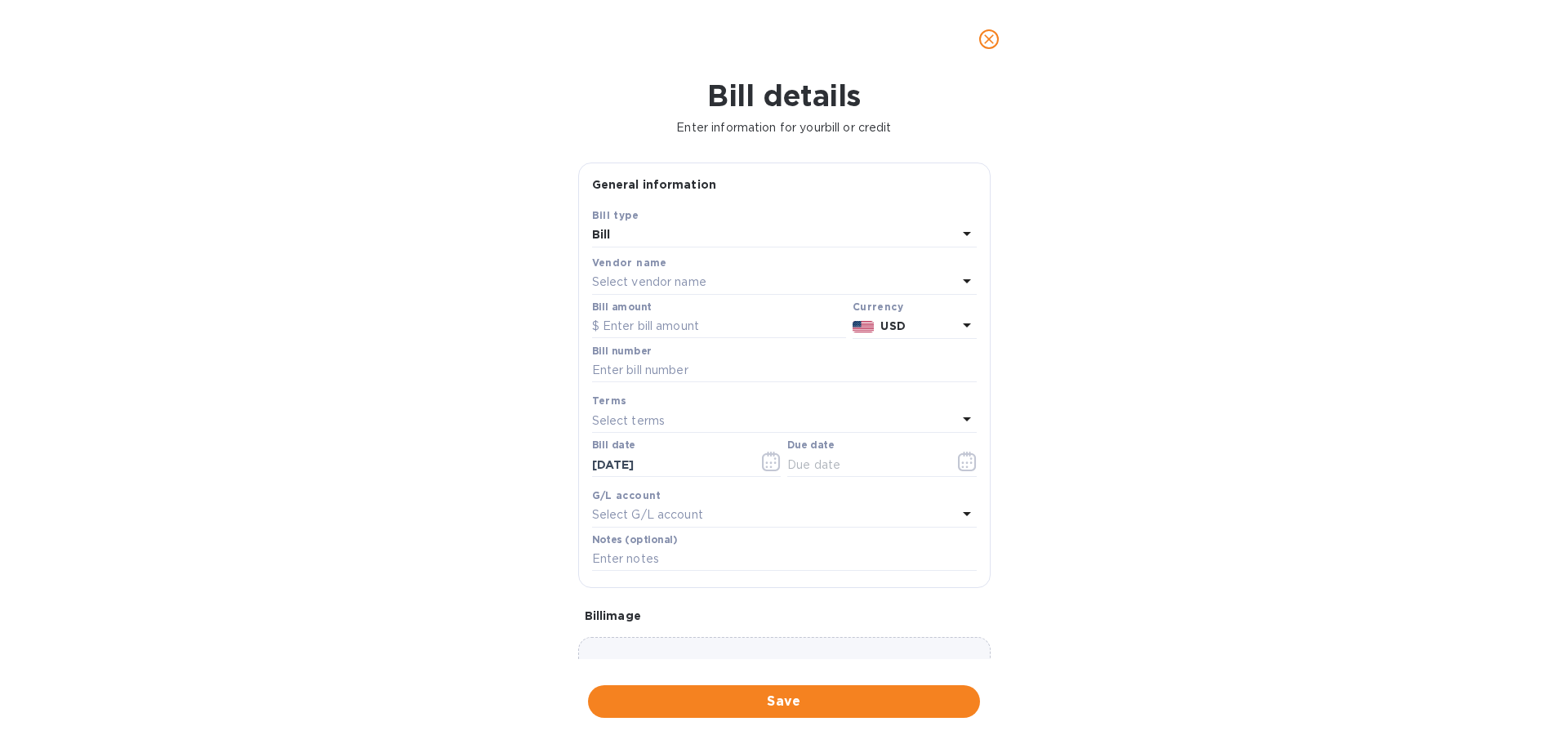
click at [645, 281] on p "Select vendor name" at bounding box center [648, 282] width 114 height 17
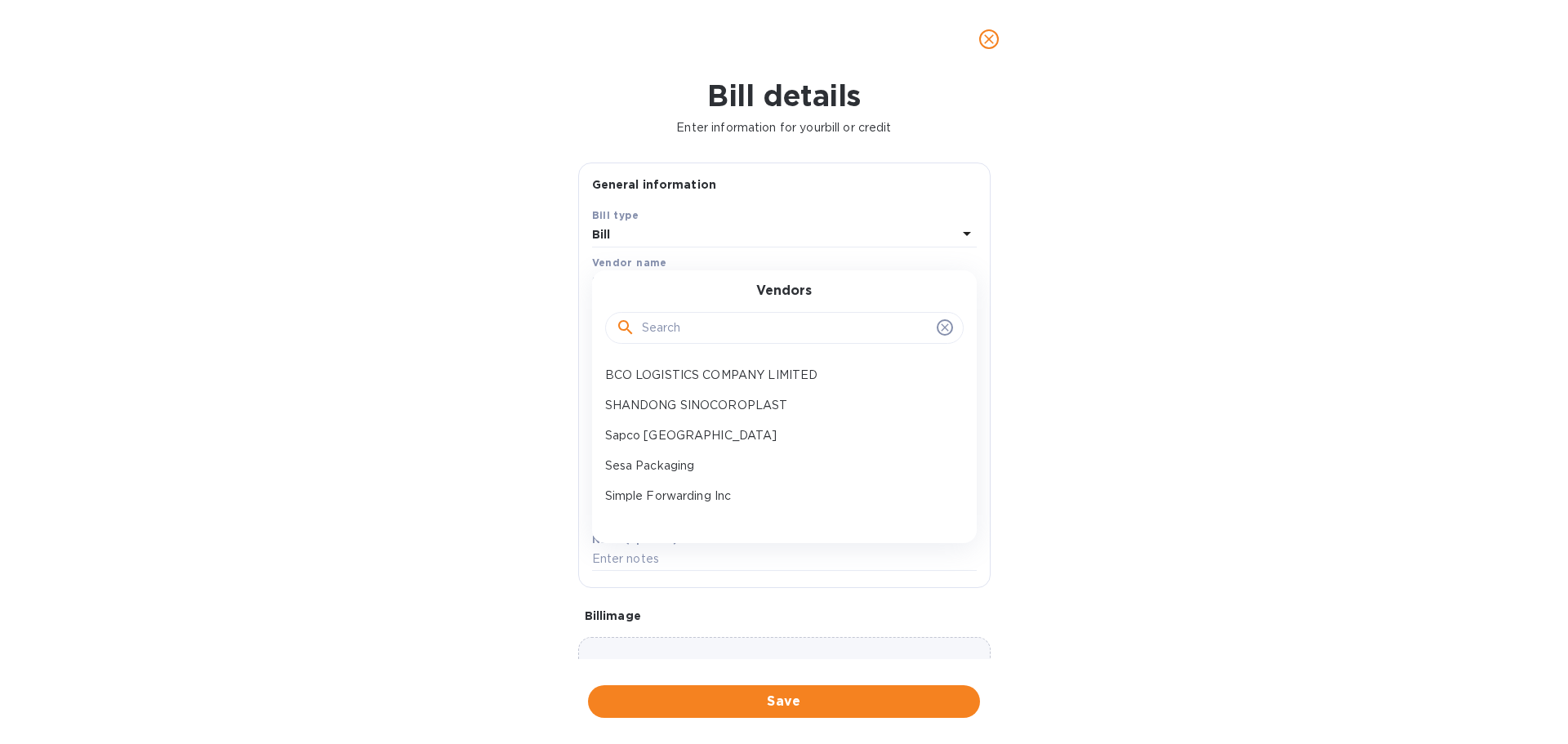
click at [687, 335] on input "text" at bounding box center [786, 328] width 288 height 24
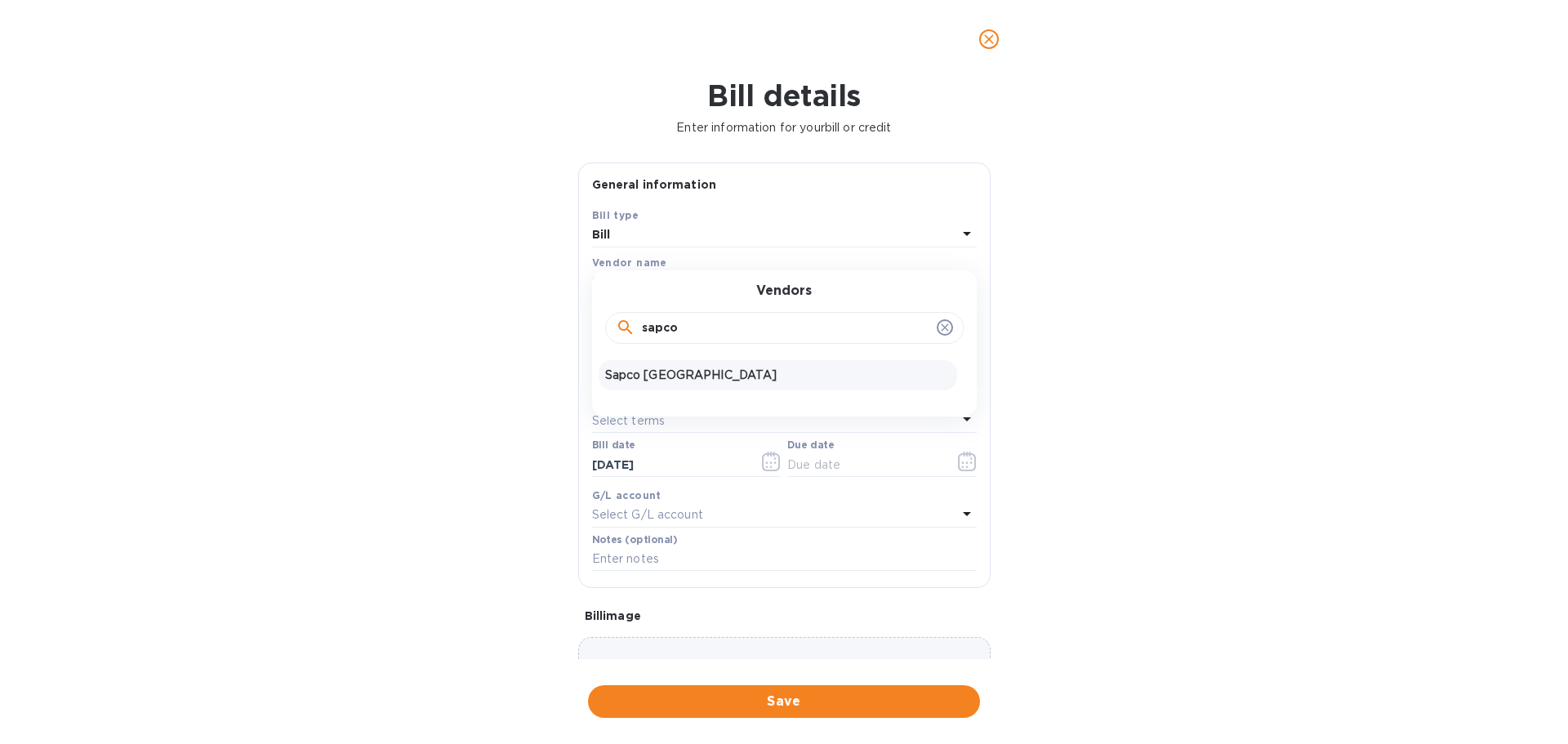
type input "sapco"
click at [638, 380] on p "Sapco [GEOGRAPHIC_DATA]" at bounding box center [778, 374] width 346 height 17
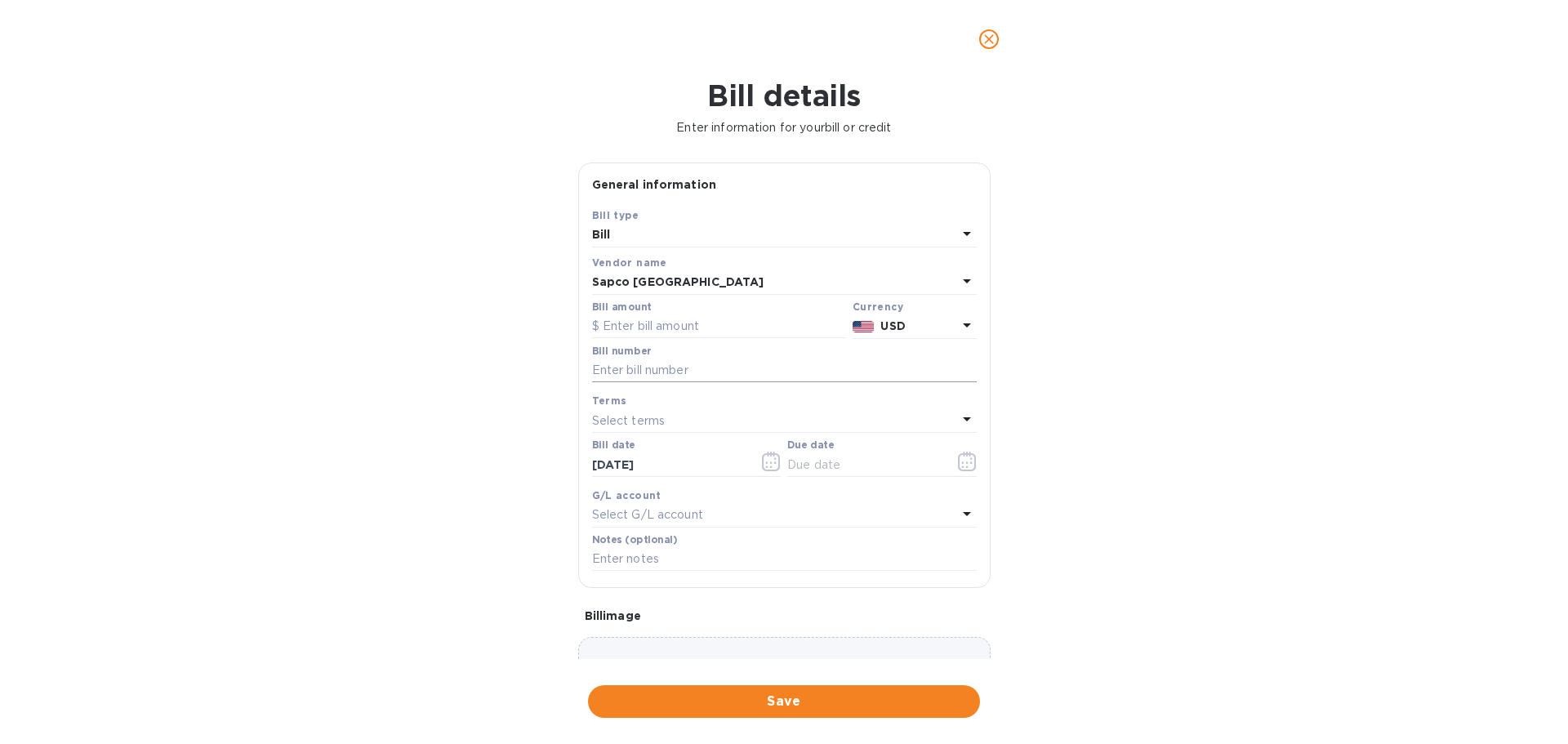
click at [667, 370] on input "text" at bounding box center [784, 370] width 384 height 24
click at [635, 323] on input "text" at bounding box center [718, 326] width 254 height 24
type input "20,391.75"
click at [646, 367] on input "text" at bounding box center [784, 370] width 384 height 24
paste input "33/EX/2526"
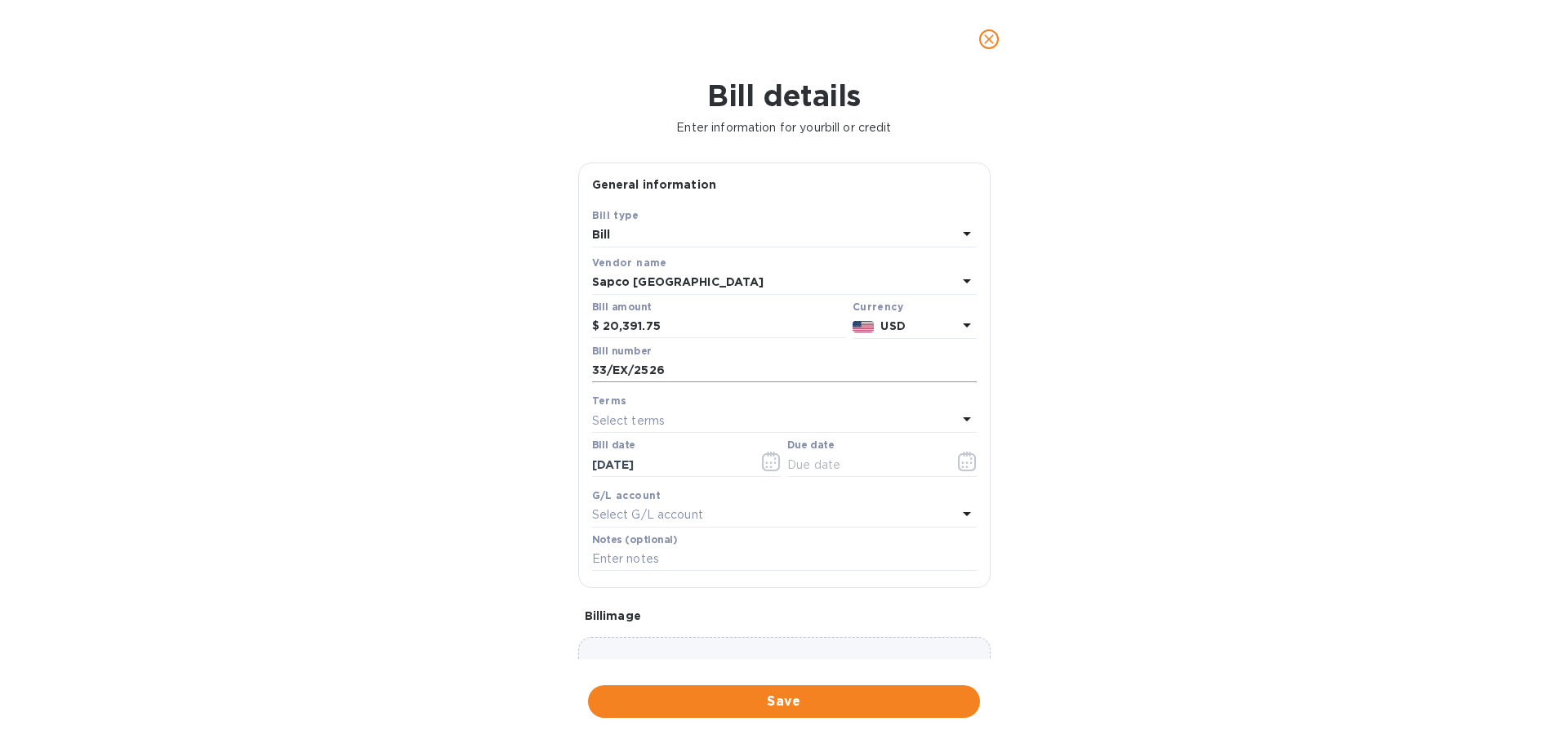
click at [727, 374] on input "33/EX/2526" at bounding box center [784, 370] width 384 height 24
paste input "34/EX/2526"
type input "33/EX/2526 34/EX/2526"
click at [965, 467] on icon "button" at bounding box center [966, 466] width 3 height 3
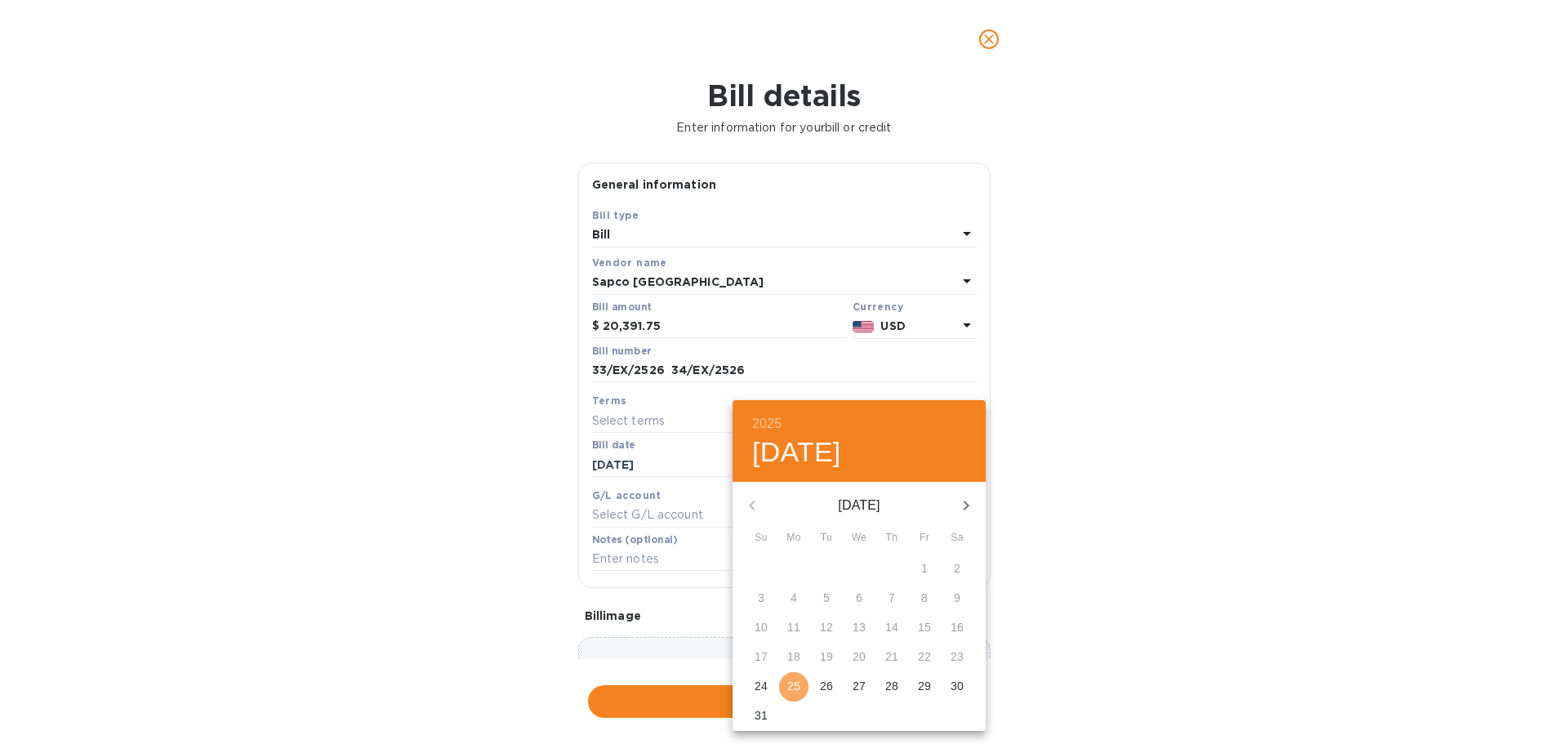
click at [789, 688] on p "25" at bounding box center [794, 686] width 13 height 16
type input "[DATE]"
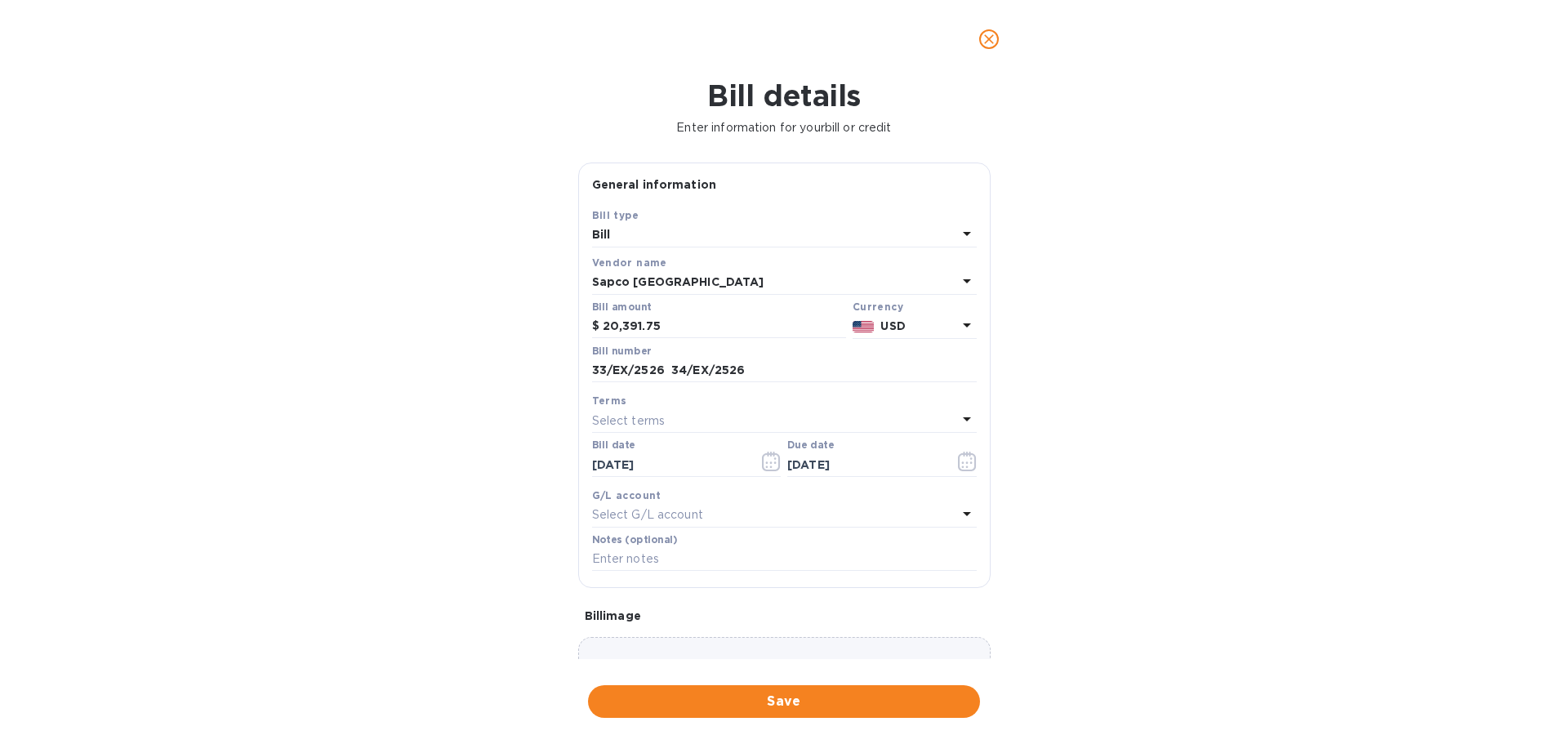
drag, startPoint x: 715, startPoint y: 706, endPoint x: 1120, endPoint y: 485, distance: 461.4
click at [1117, 492] on div "Bill details Enter information for your bill or credit General information Save…" at bounding box center [784, 410] width 1568 height 665
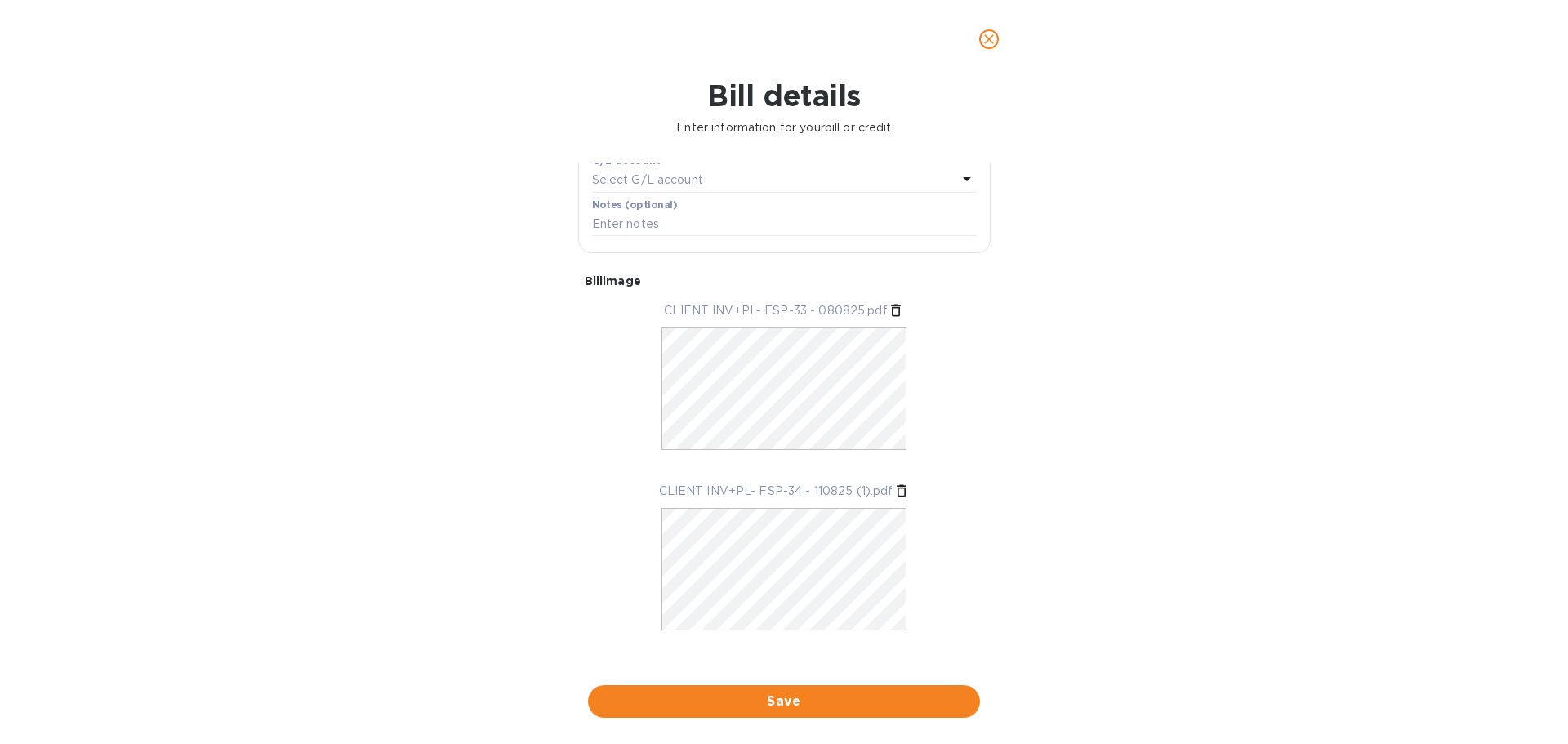
scroll to position [346, 0]
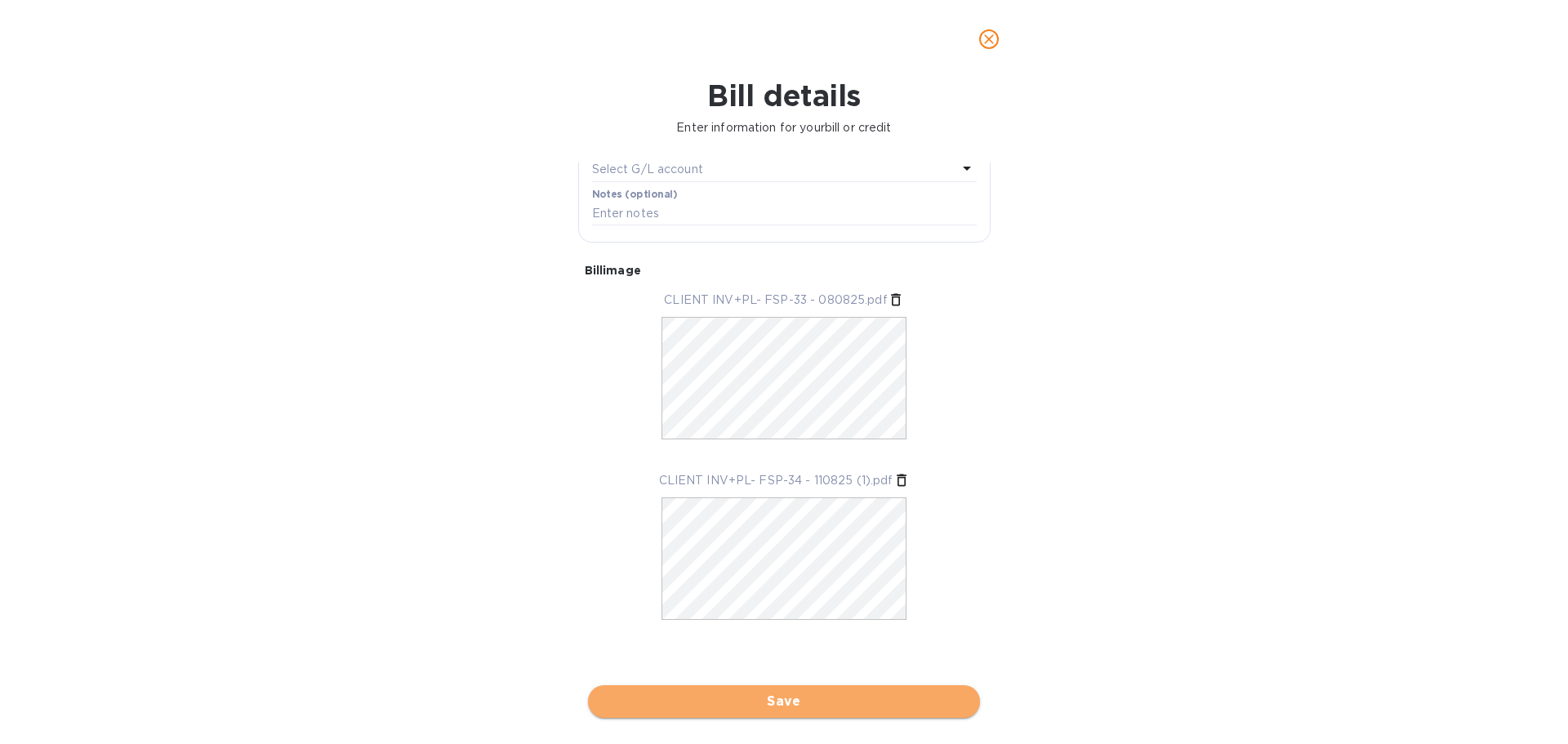
click at [805, 689] on button "Save" at bounding box center [784, 701] width 392 height 32
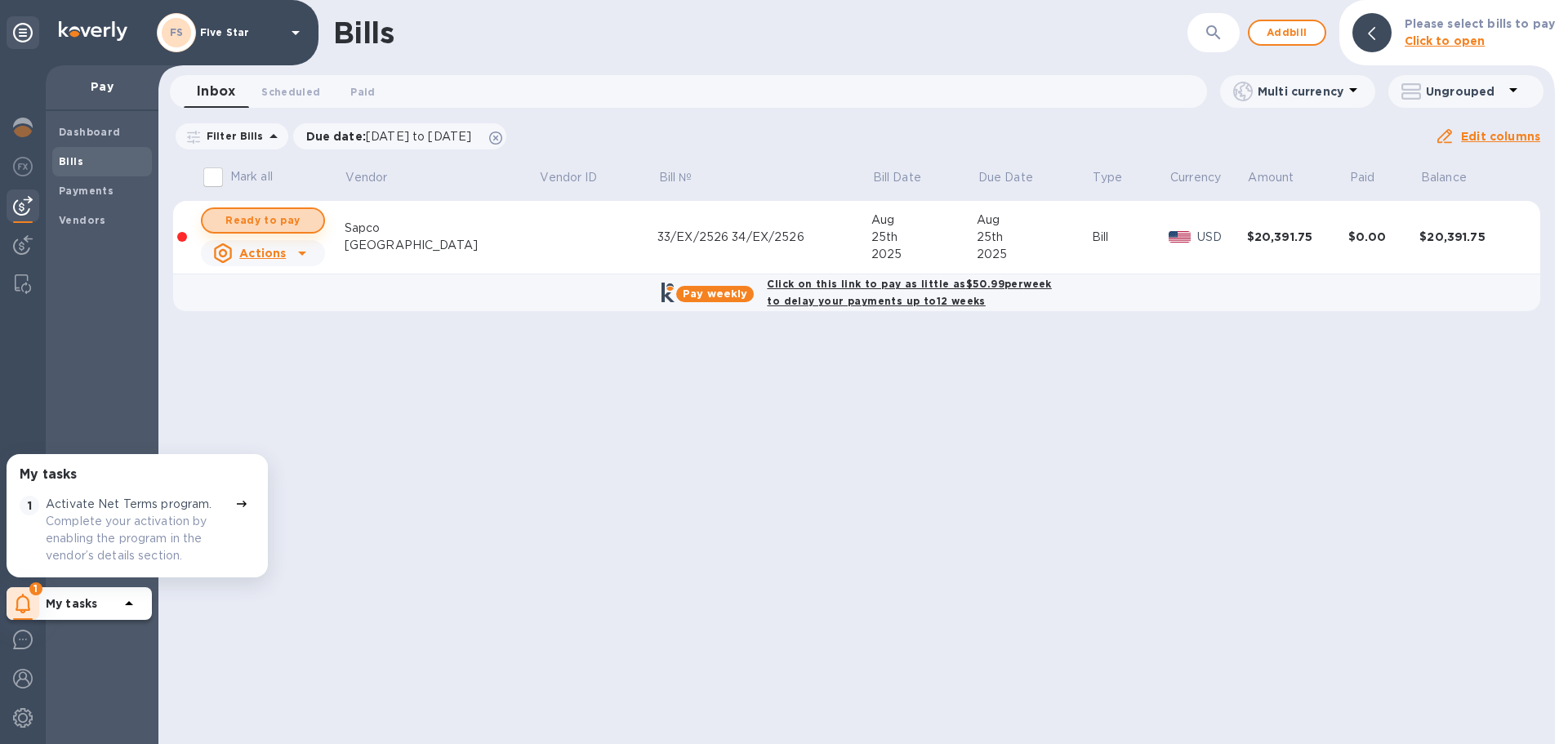
click at [305, 223] on span "Ready to pay" at bounding box center [263, 221] width 95 height 20
checkbox input "true"
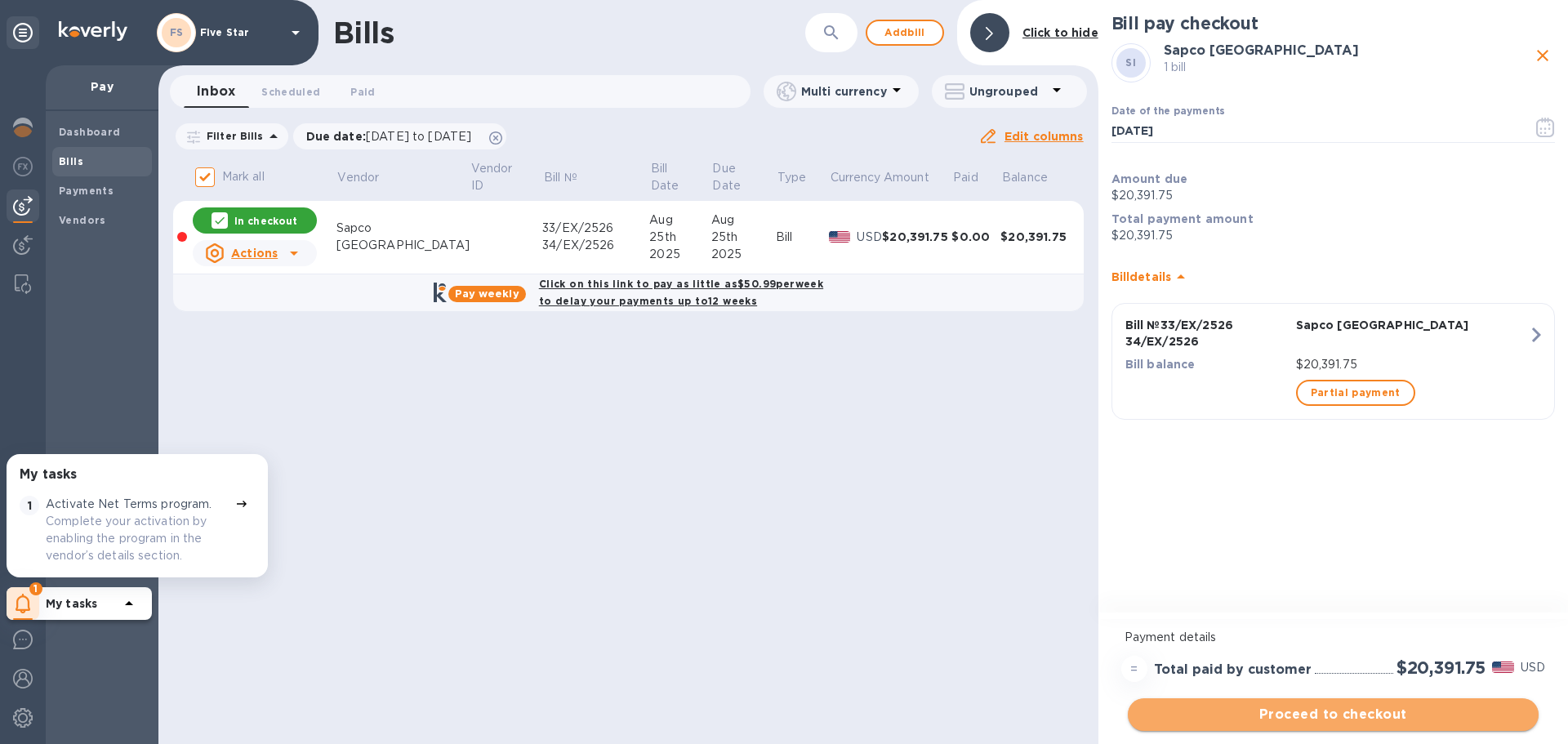
click at [1299, 715] on span "Proceed to checkout" at bounding box center [1334, 714] width 384 height 20
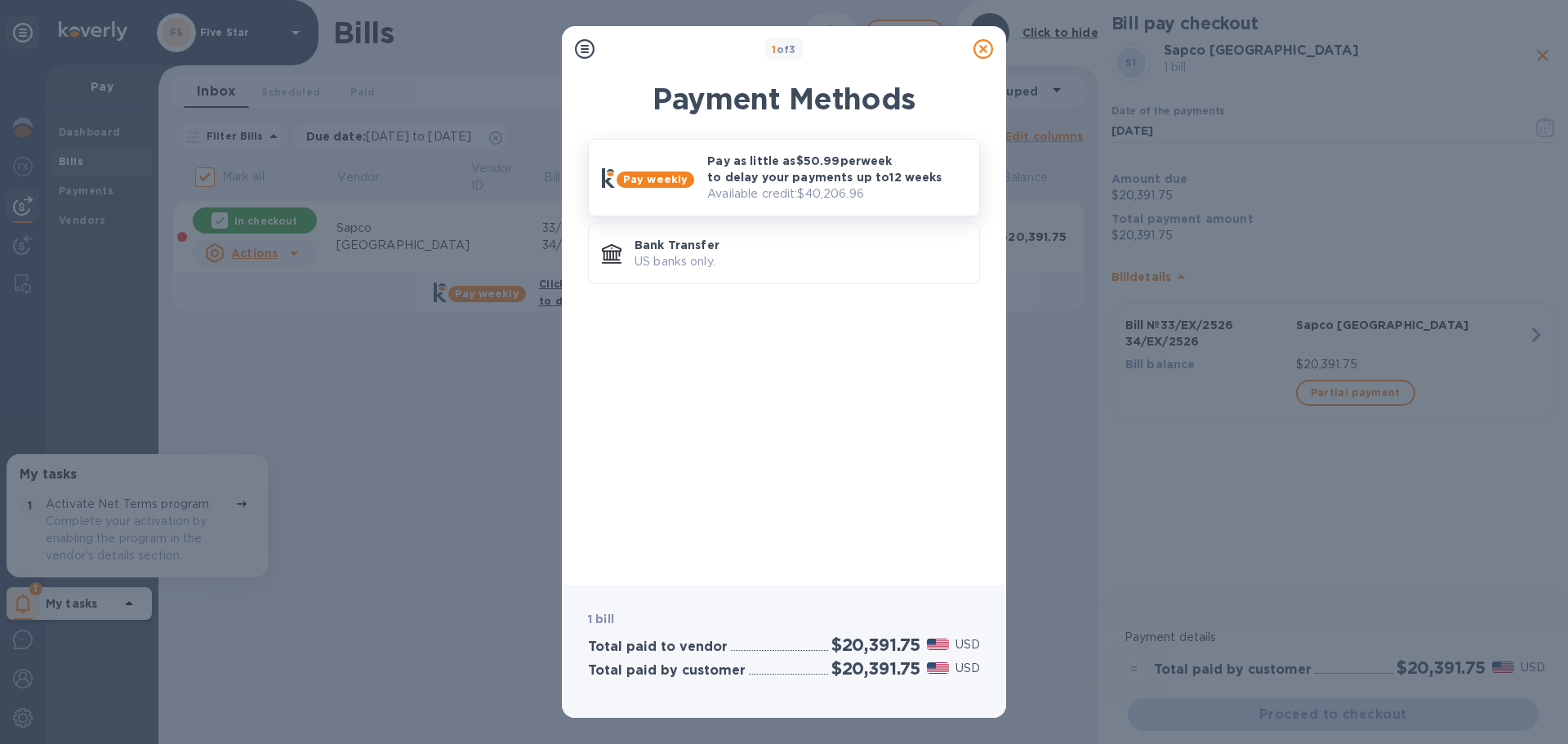
click at [808, 179] on p "Pay as little as $50.99 per week to delay your payments up to 12 weeks" at bounding box center [837, 169] width 259 height 32
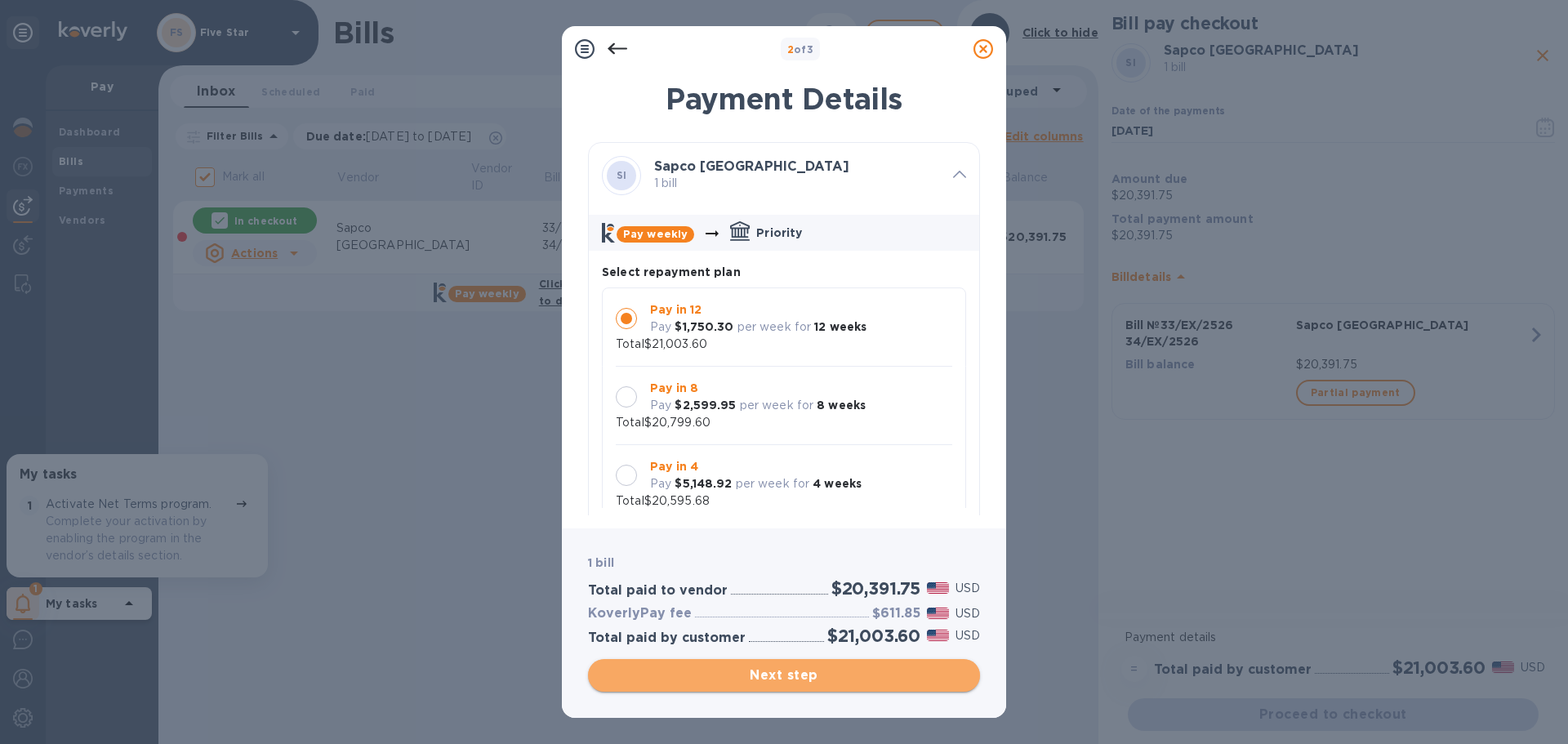
click at [741, 665] on span "Next step" at bounding box center [783, 675] width 366 height 20
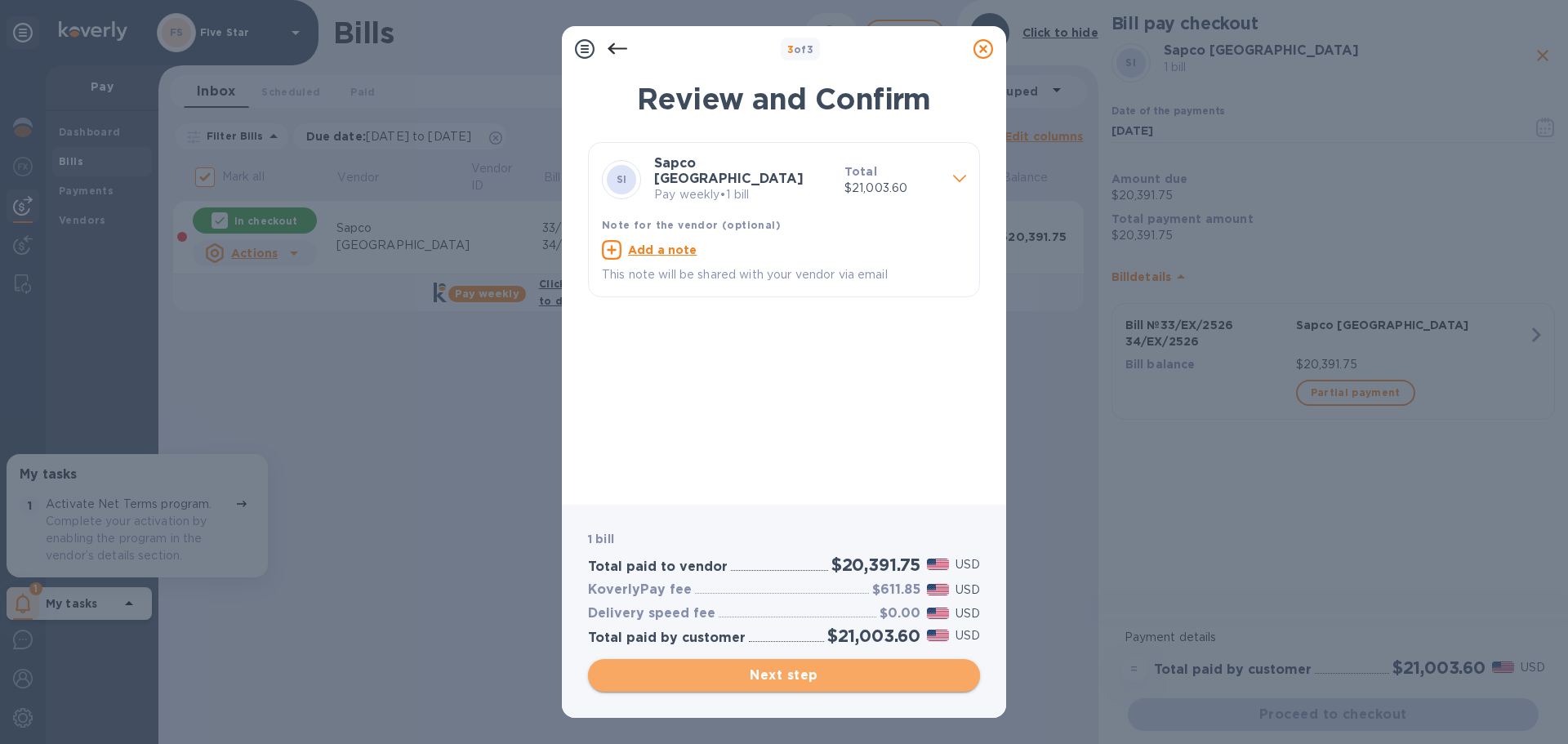
click at [781, 678] on span "Next step" at bounding box center [783, 675] width 366 height 20
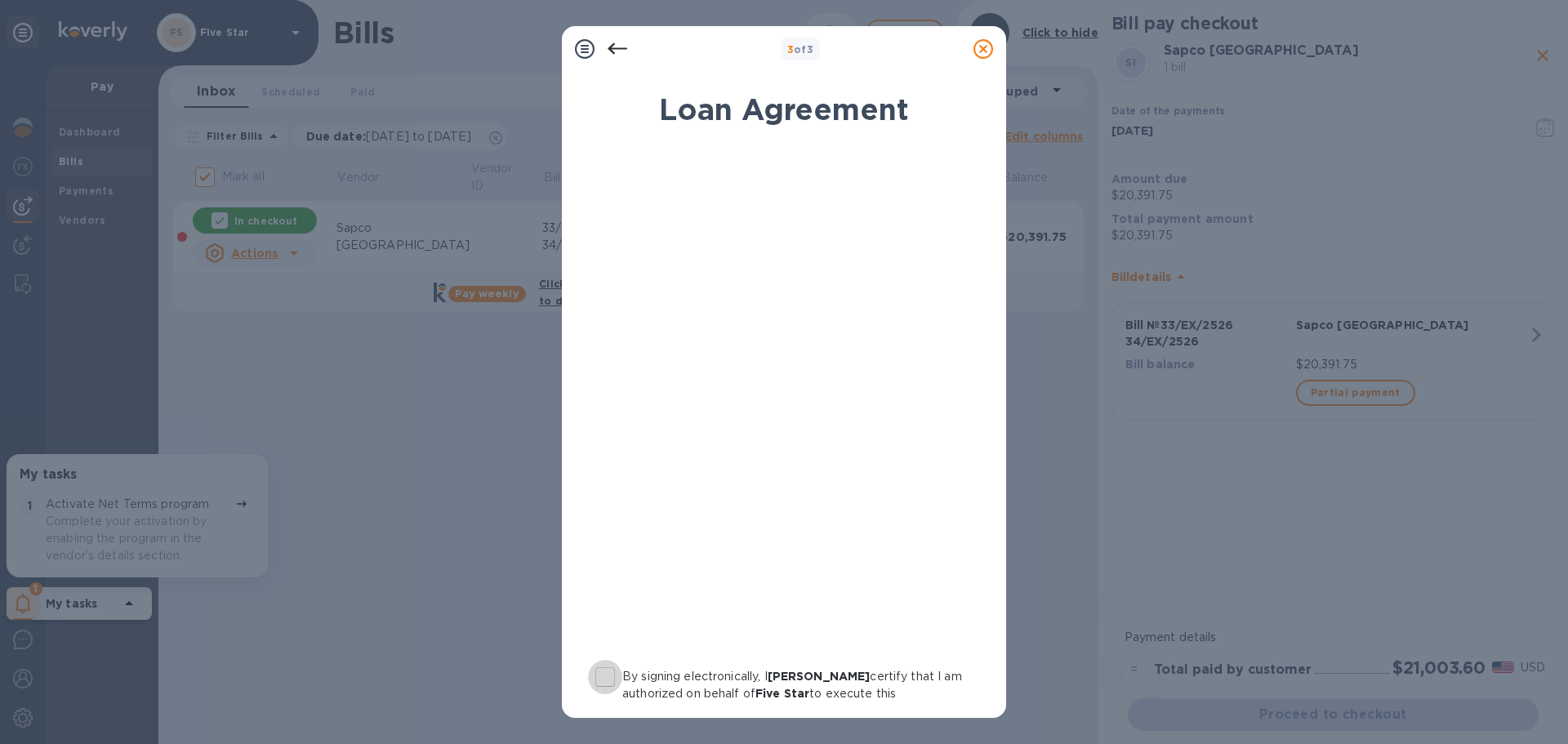
click at [611, 669] on input "By signing electronically, I [PERSON_NAME] certify that I am authorized on beha…" at bounding box center [605, 677] width 34 height 34
checkbox input "true"
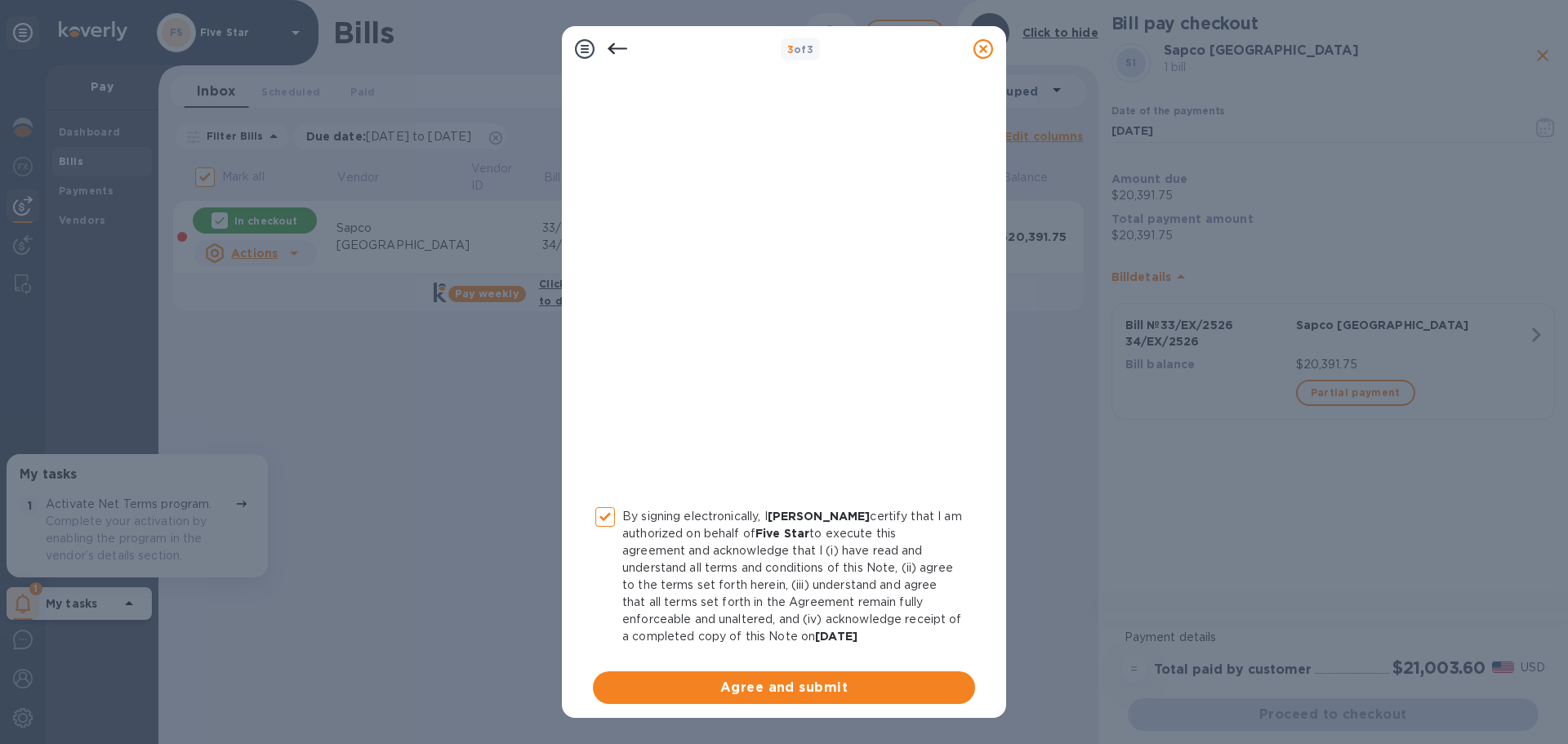
scroll to position [169, 0]
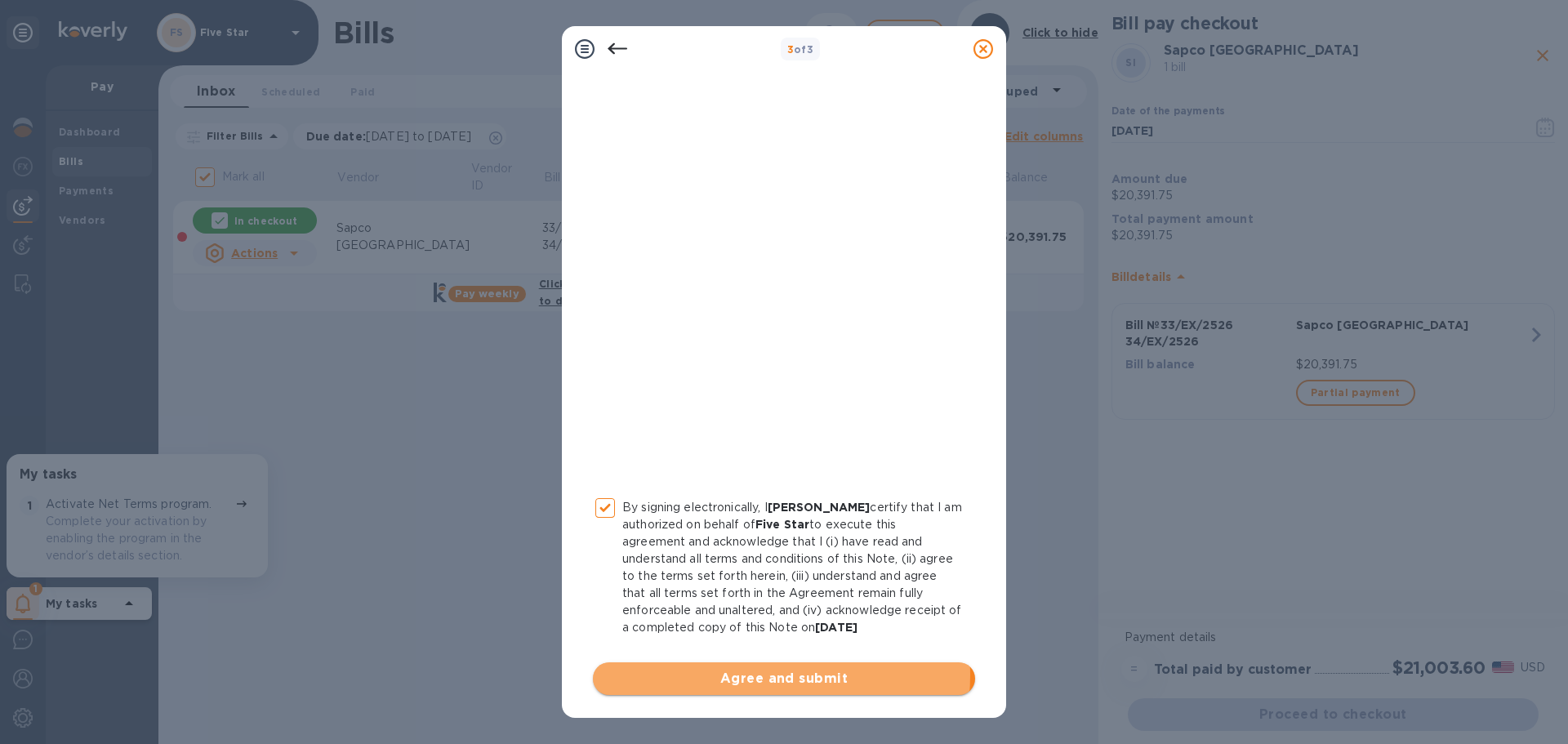
click at [728, 674] on span "Agree and submit" at bounding box center [784, 678] width 357 height 20
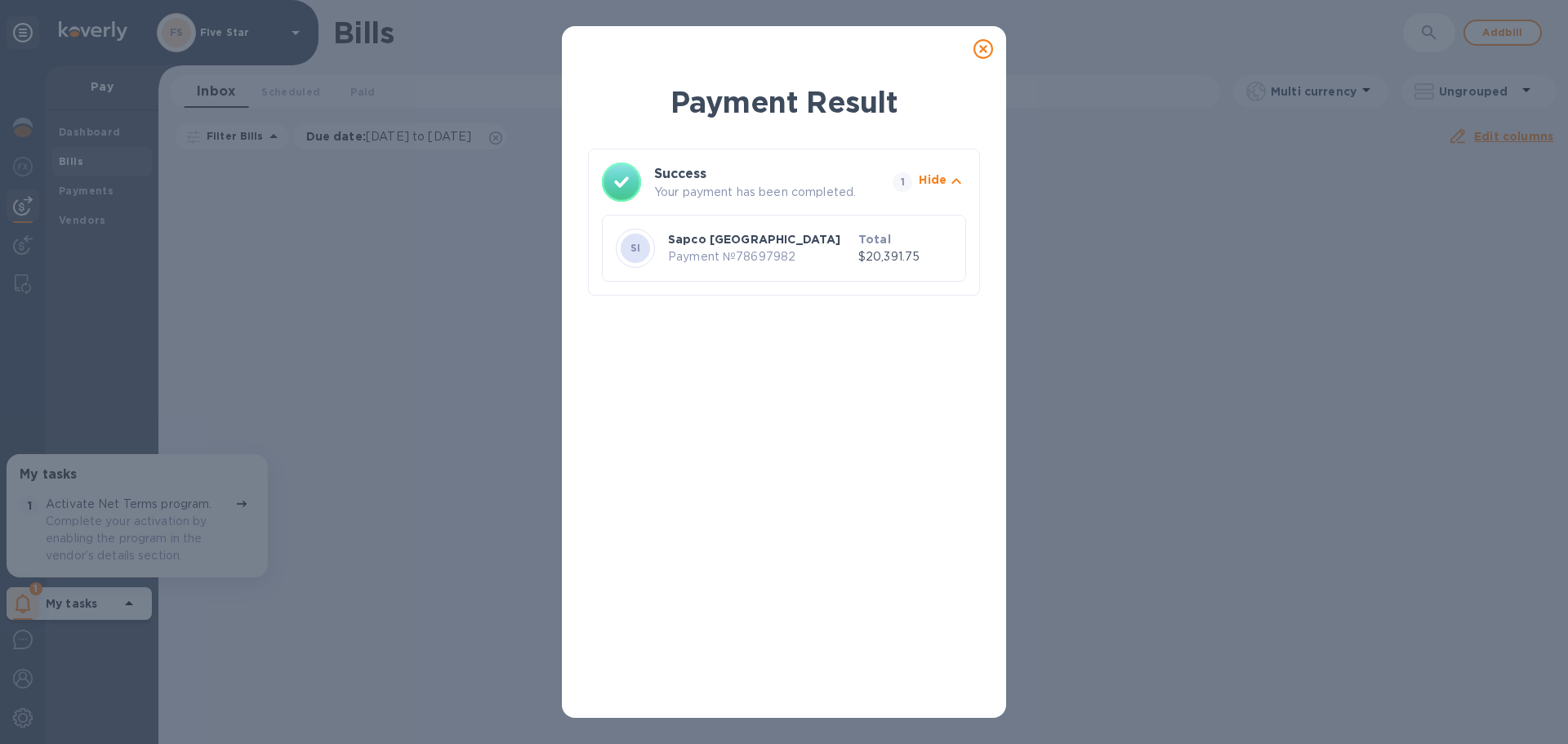
click at [985, 46] on icon at bounding box center [983, 49] width 20 height 20
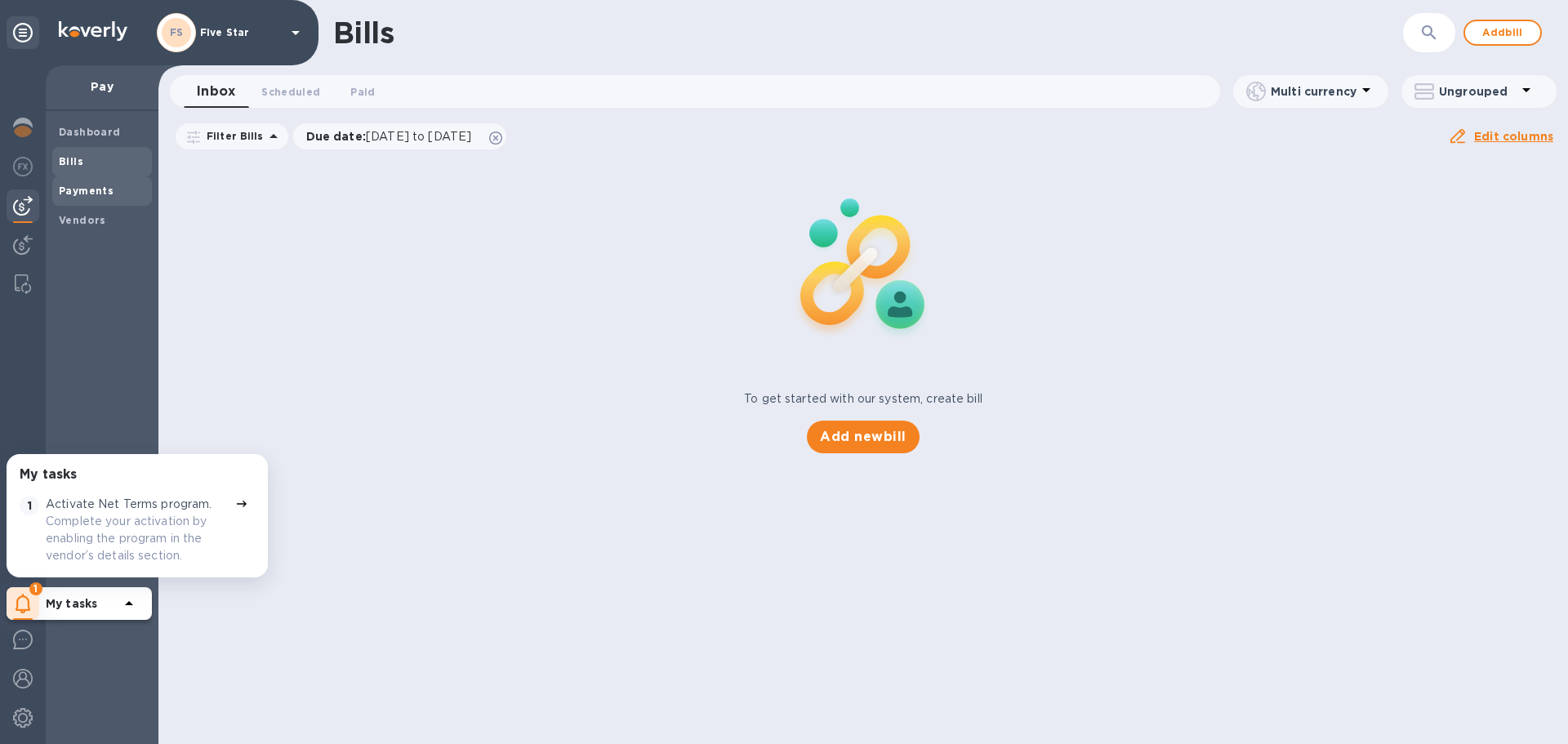
click at [95, 185] on b "Payments" at bounding box center [85, 191] width 55 height 13
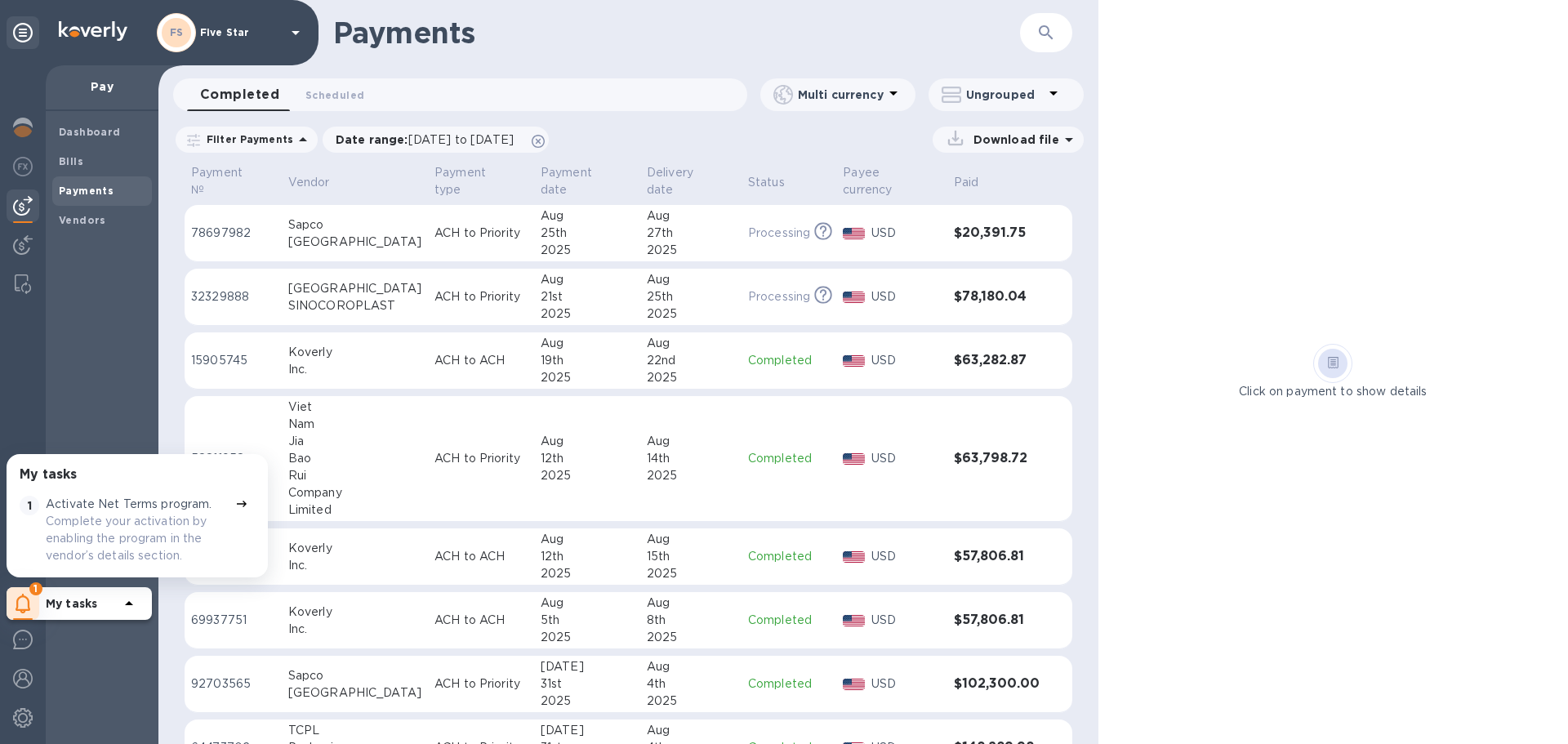
click at [339, 249] on div "[GEOGRAPHIC_DATA]" at bounding box center [355, 241] width 133 height 17
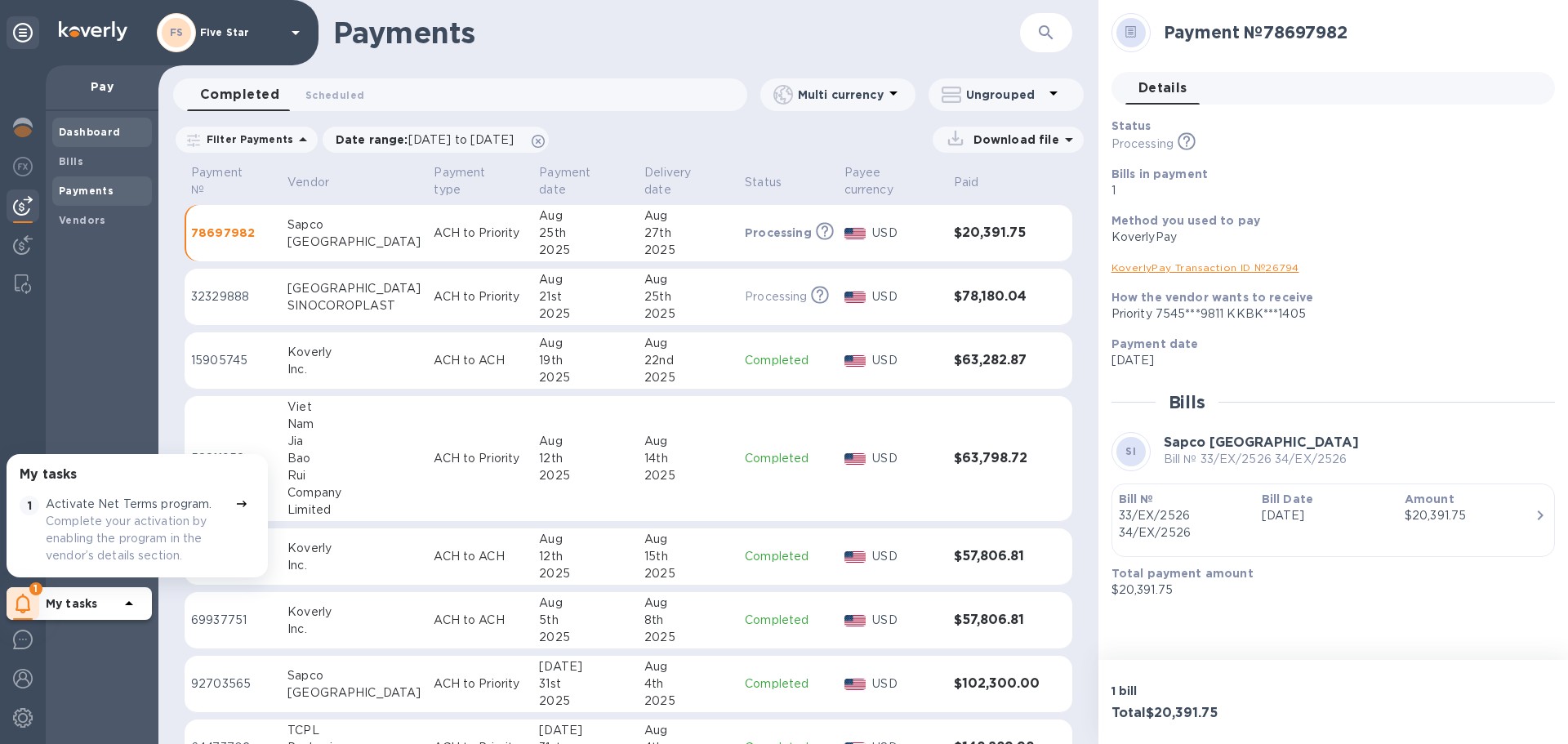
click at [84, 131] on b "Dashboard" at bounding box center [89, 132] width 62 height 13
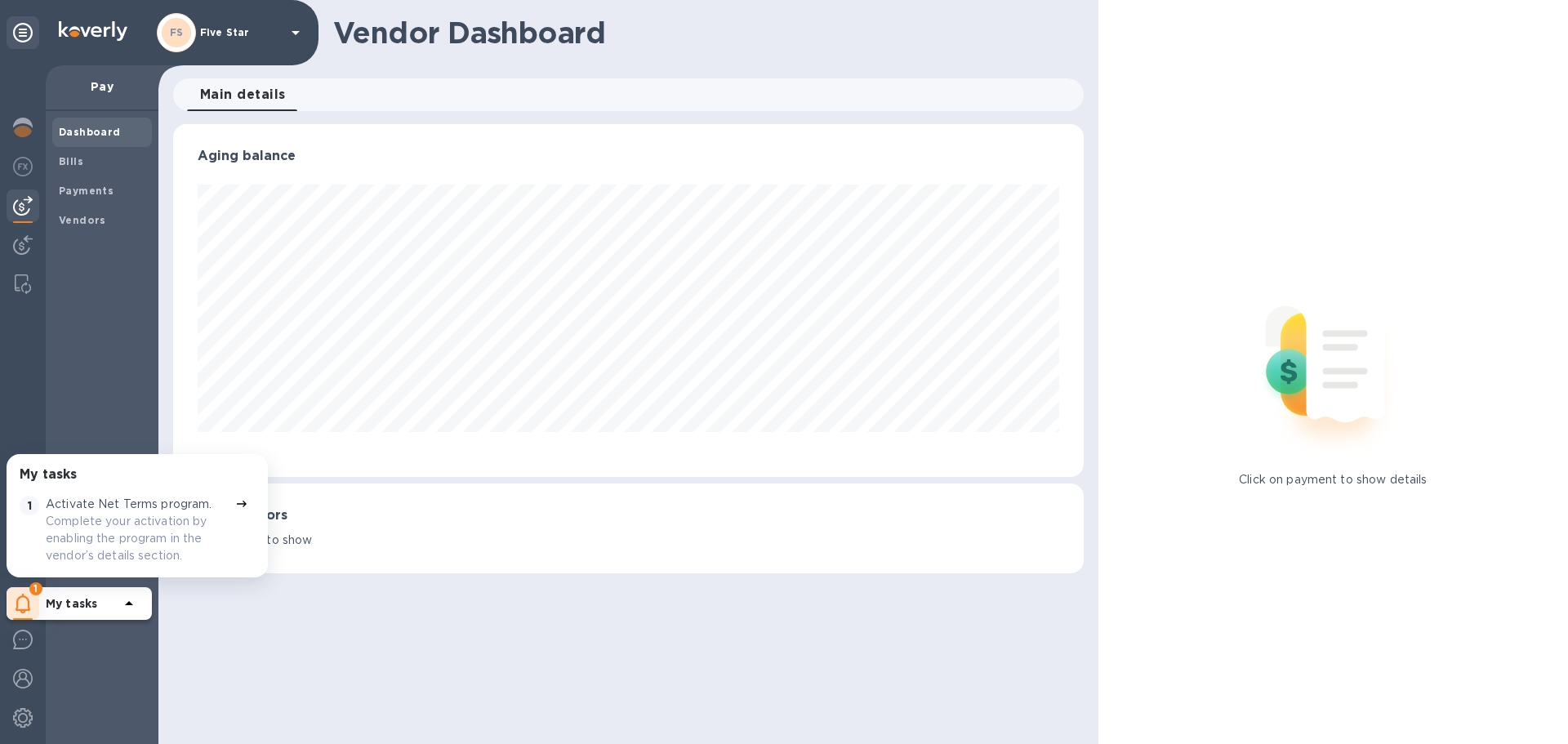
scroll to position [353, 910]
click at [766, 26] on h1 "Vendor Dashboard" at bounding box center [702, 32] width 739 height 34
click at [23, 127] on img at bounding box center [23, 127] width 20 height 20
